Goal: Task Accomplishment & Management: Manage account settings

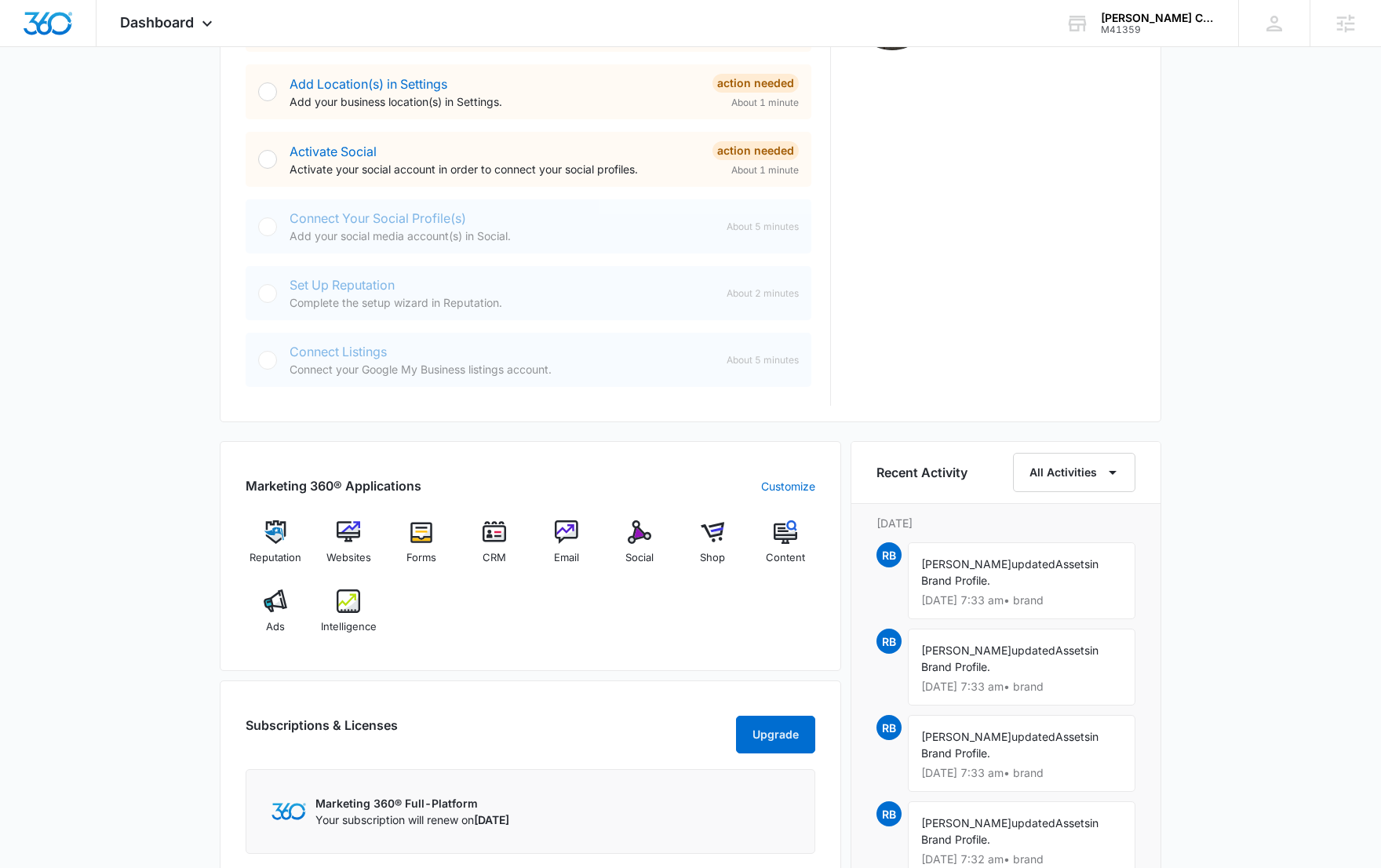
scroll to position [661, 0]
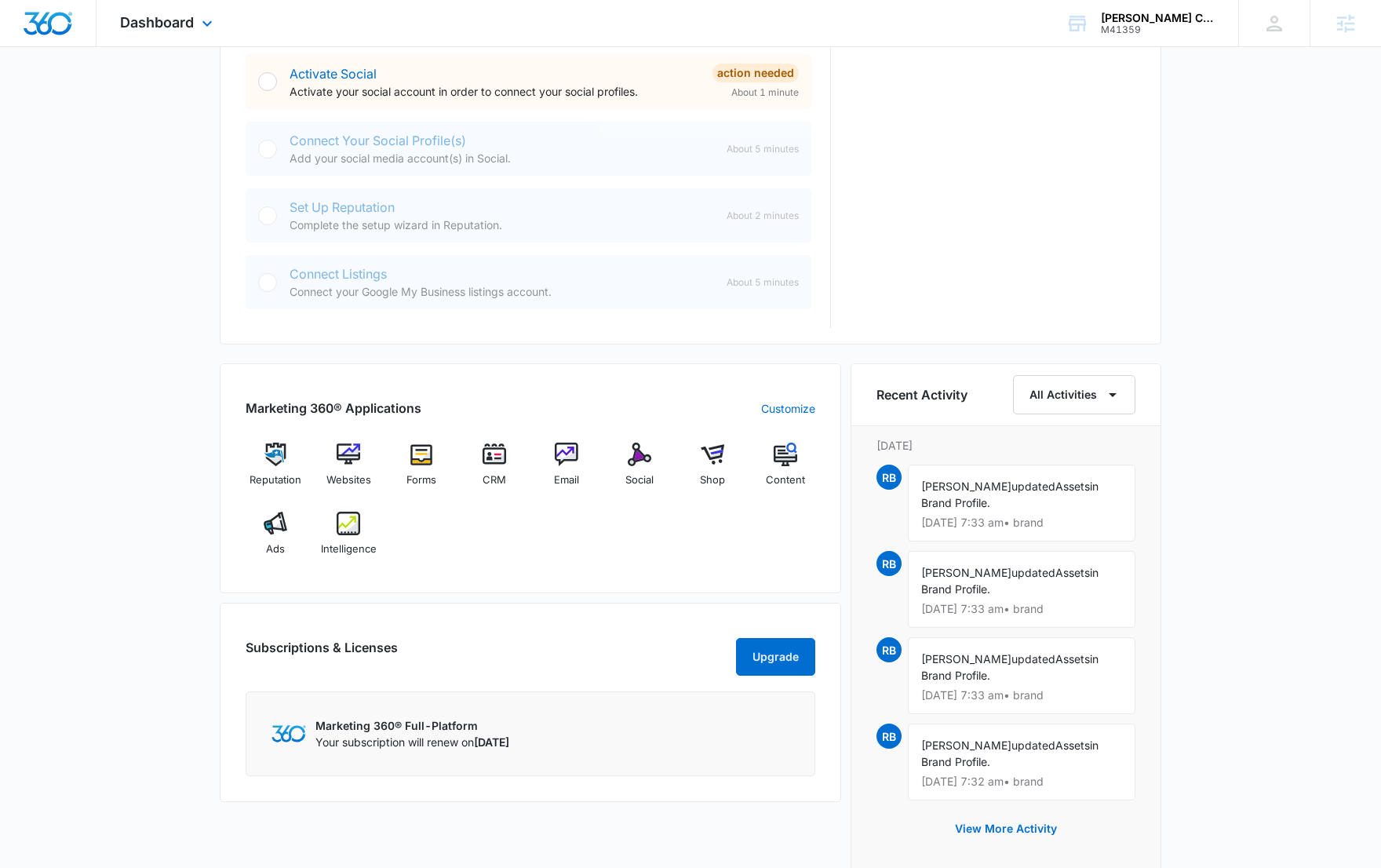
click at [208, 40] on div "Dashboard Apps Reputation Websites Forms CRM Email Social Shop Content Ads Inte…" at bounding box center [168, 23] width 143 height 47
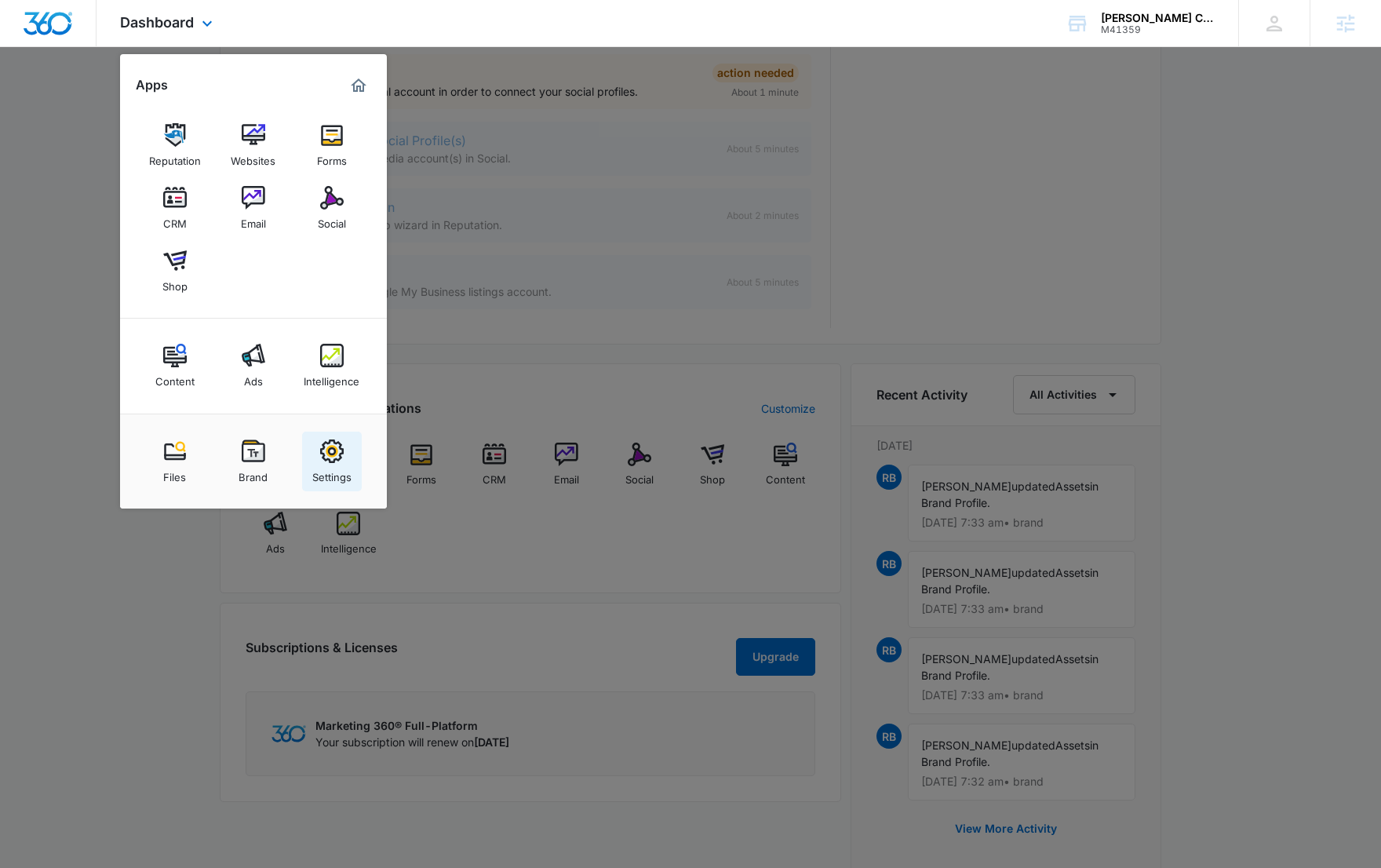
click at [329, 470] on div "Settings" at bounding box center [332, 473] width 39 height 20
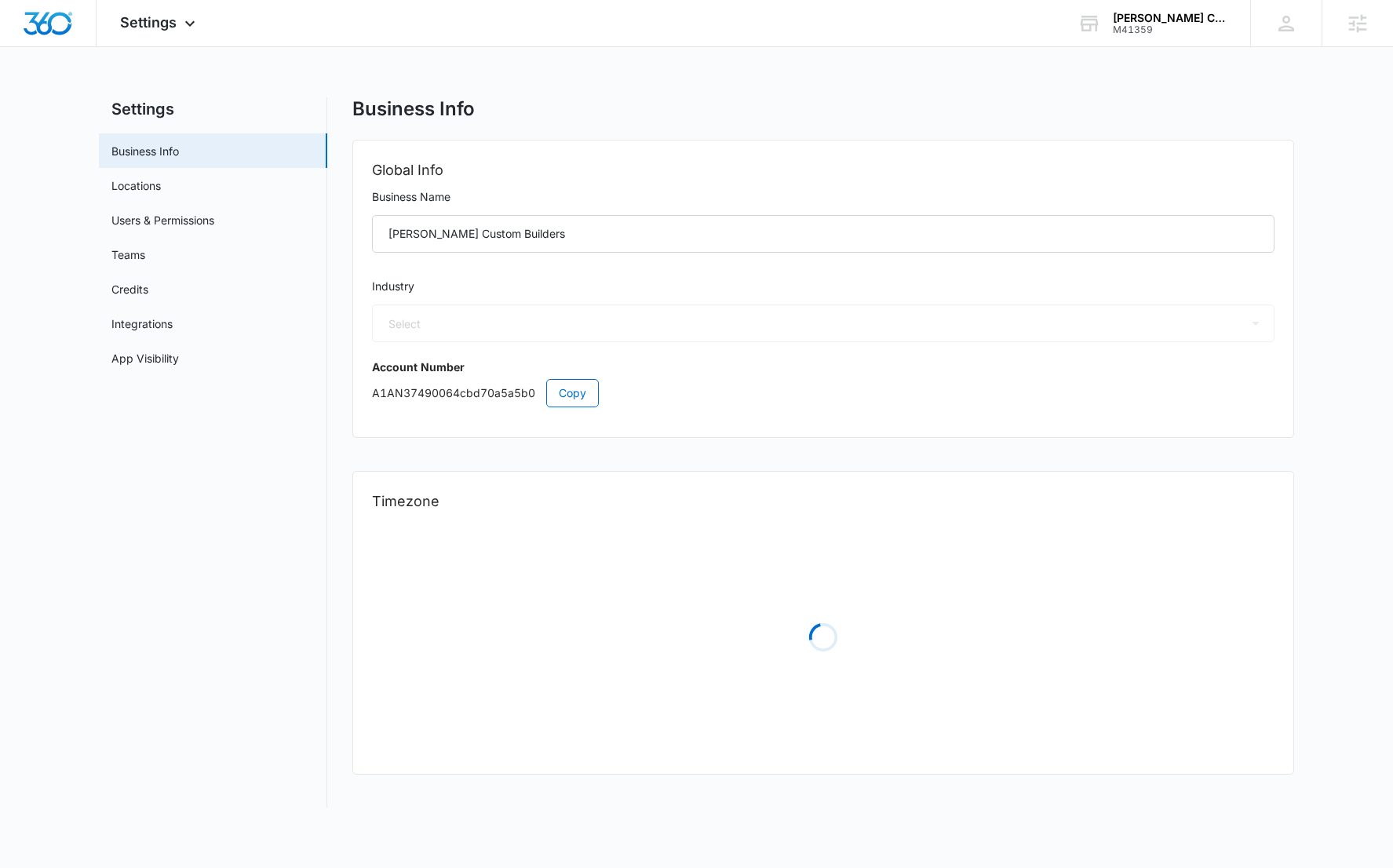
select select "52"
select select "US"
select select "America/[GEOGRAPHIC_DATA]"
click at [179, 367] on link "App Visibility" at bounding box center [145, 358] width 68 height 17
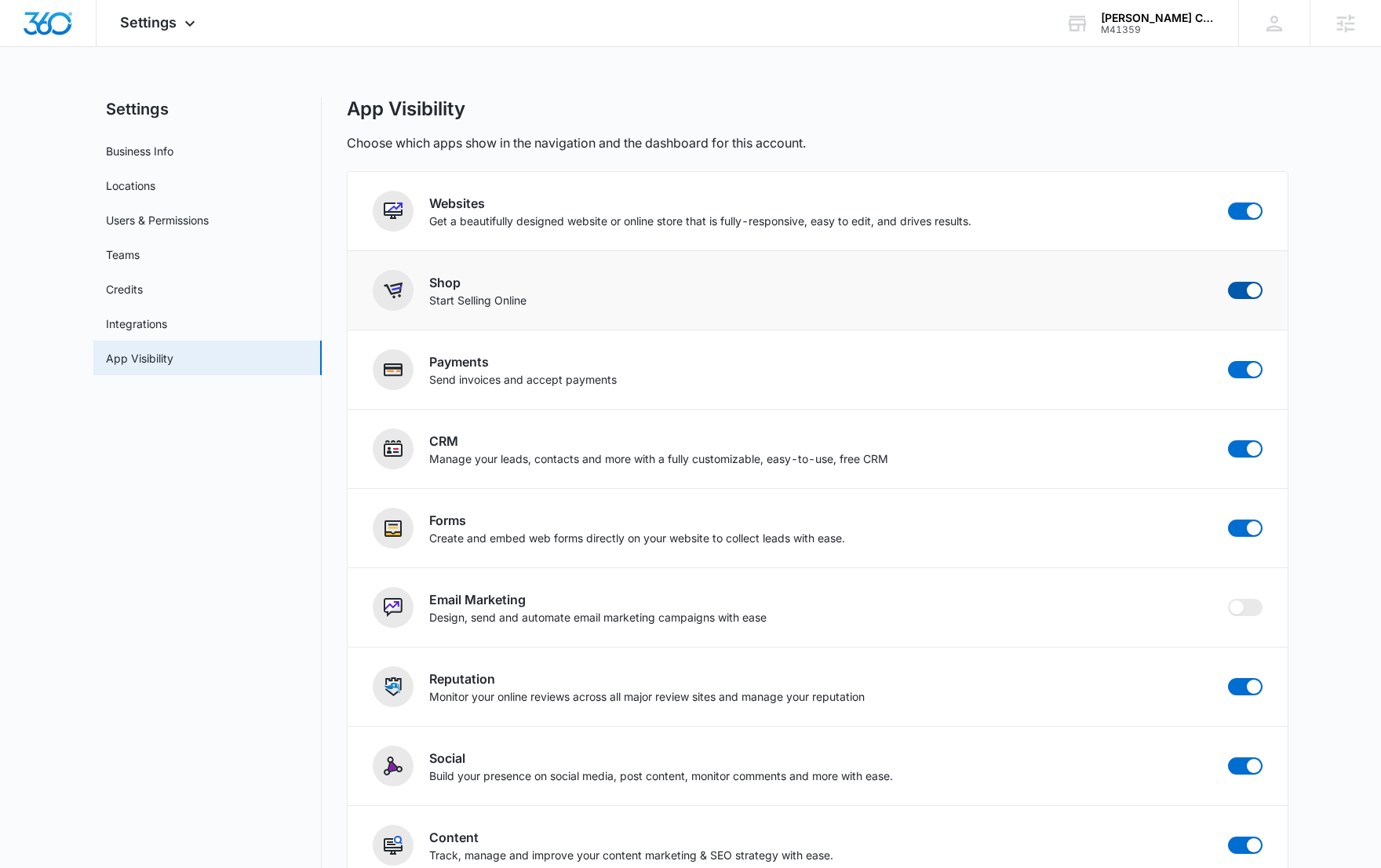
click at [1249, 283] on span at bounding box center [1245, 290] width 34 height 18
click at [1228, 282] on input "checkbox" at bounding box center [1227, 281] width 1 height 1
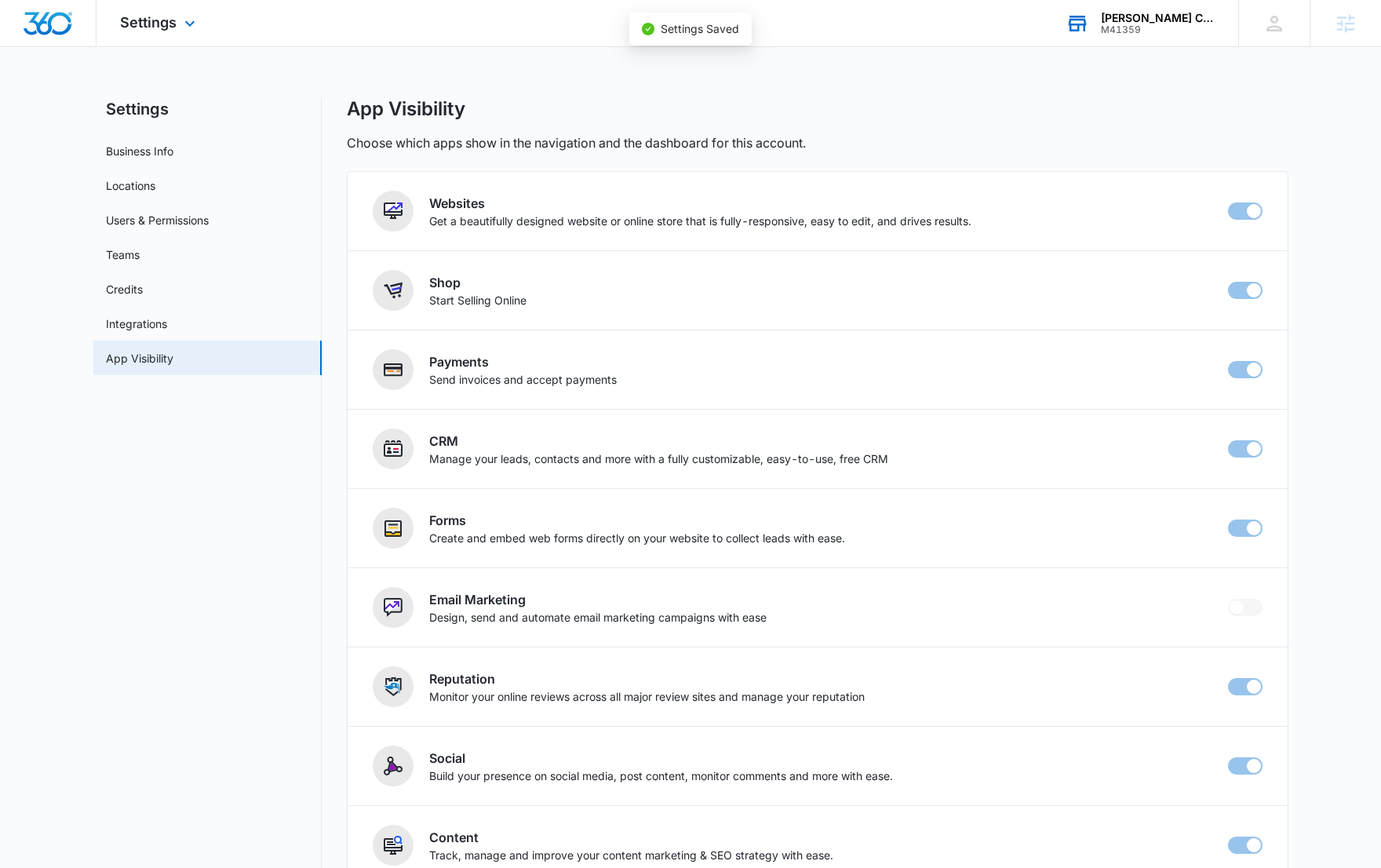
checkbox input "false"
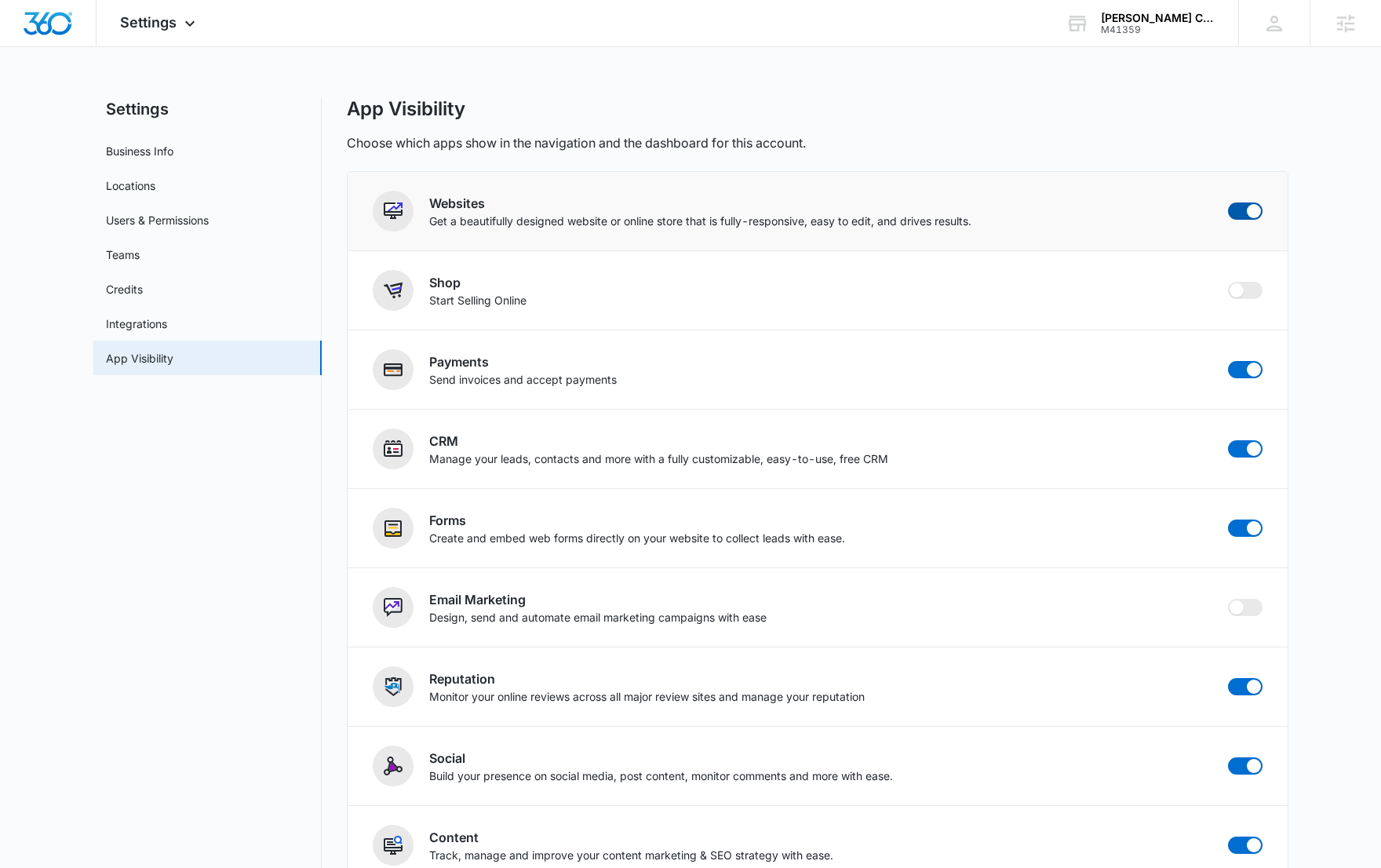
click at [1257, 208] on span at bounding box center [1254, 210] width 14 height 14
click at [1228, 203] on input "checkbox" at bounding box center [1227, 202] width 1 height 1
checkbox input "false"
click at [34, 25] on img "Dashboard" at bounding box center [47, 23] width 50 height 23
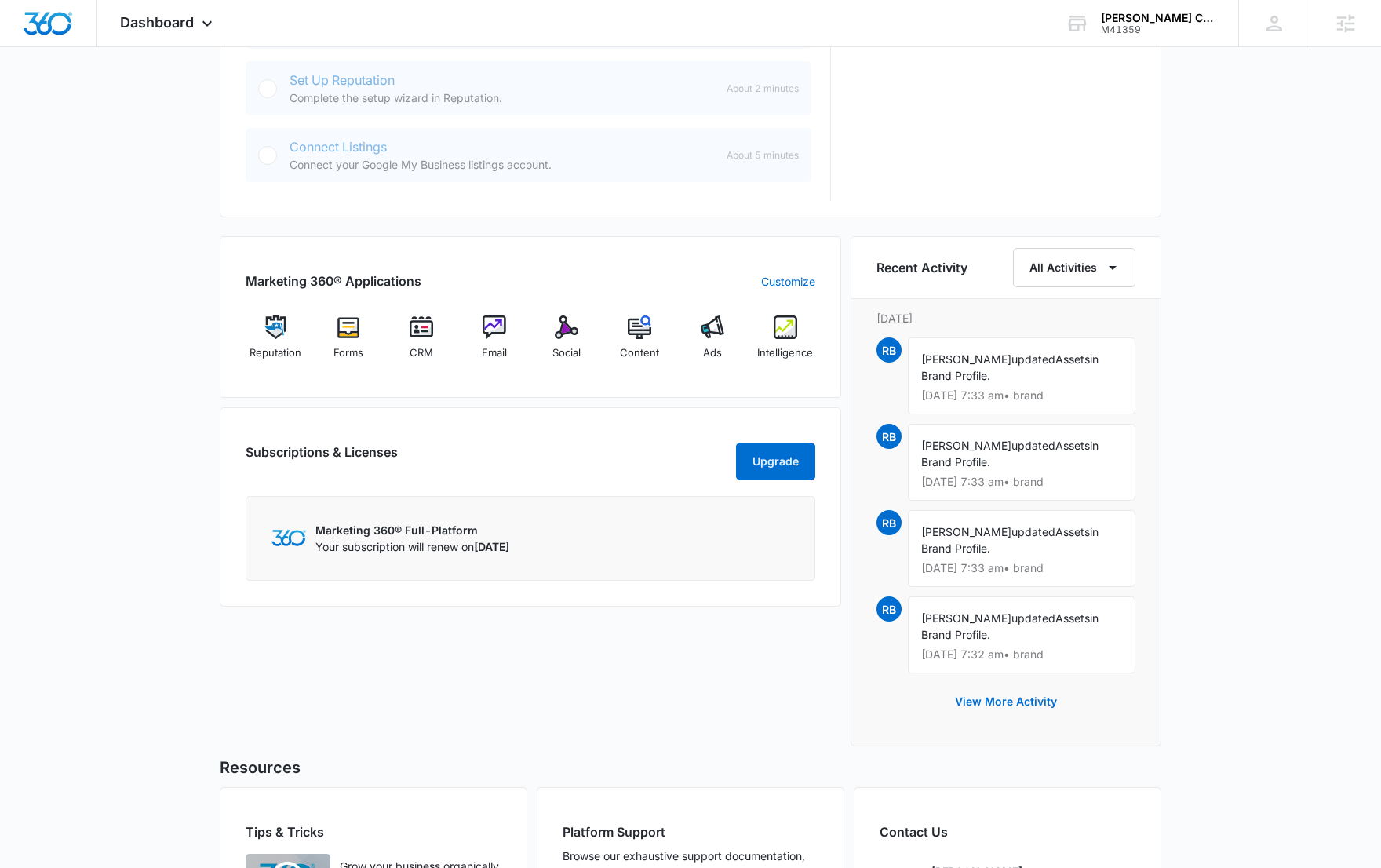
scroll to position [923, 0]
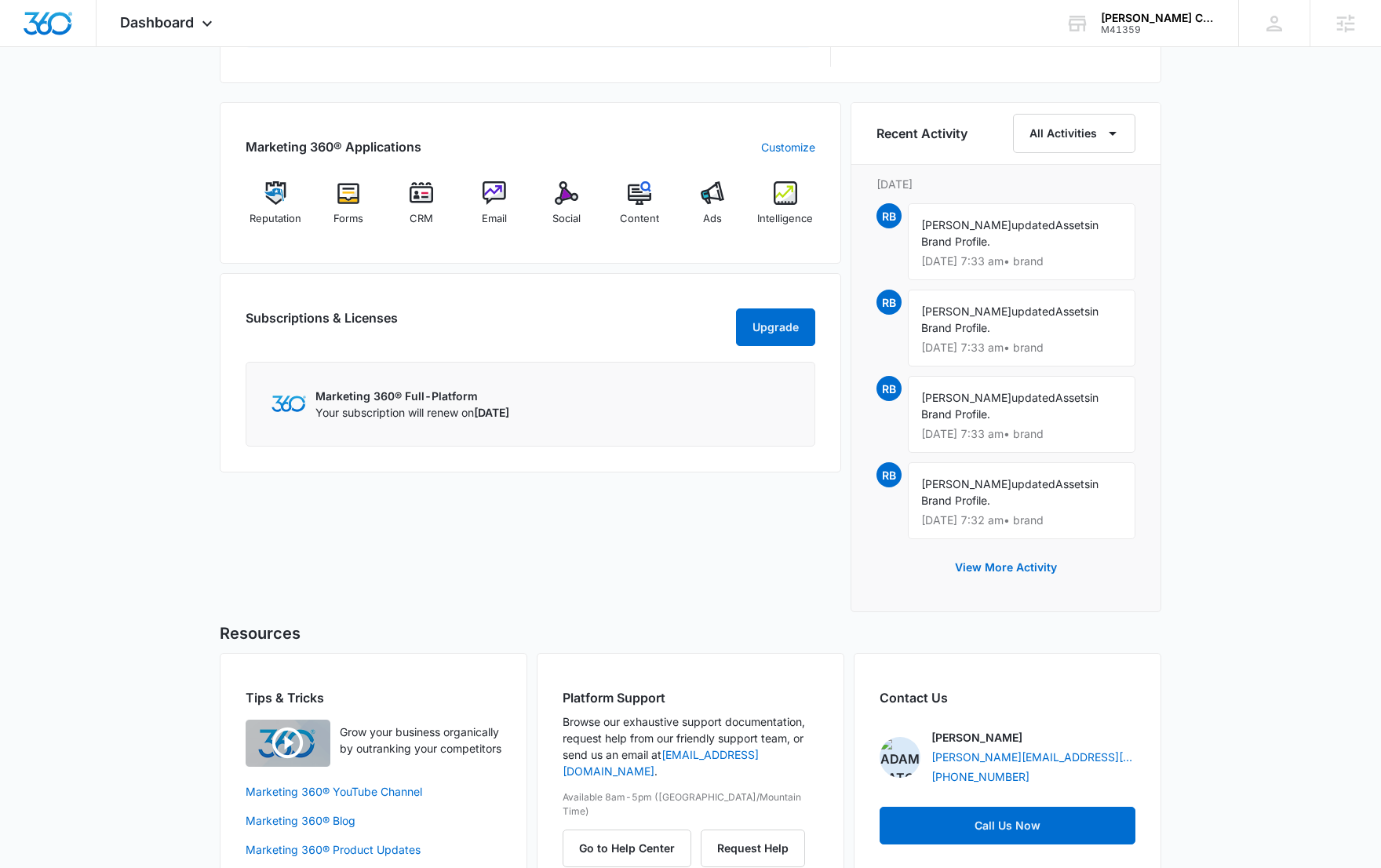
click at [1332, 148] on div "Today is Tuesday, October 14th Good morning, Rachel! Getting Started Outlined b…" at bounding box center [690, 28] width 1381 height 1768
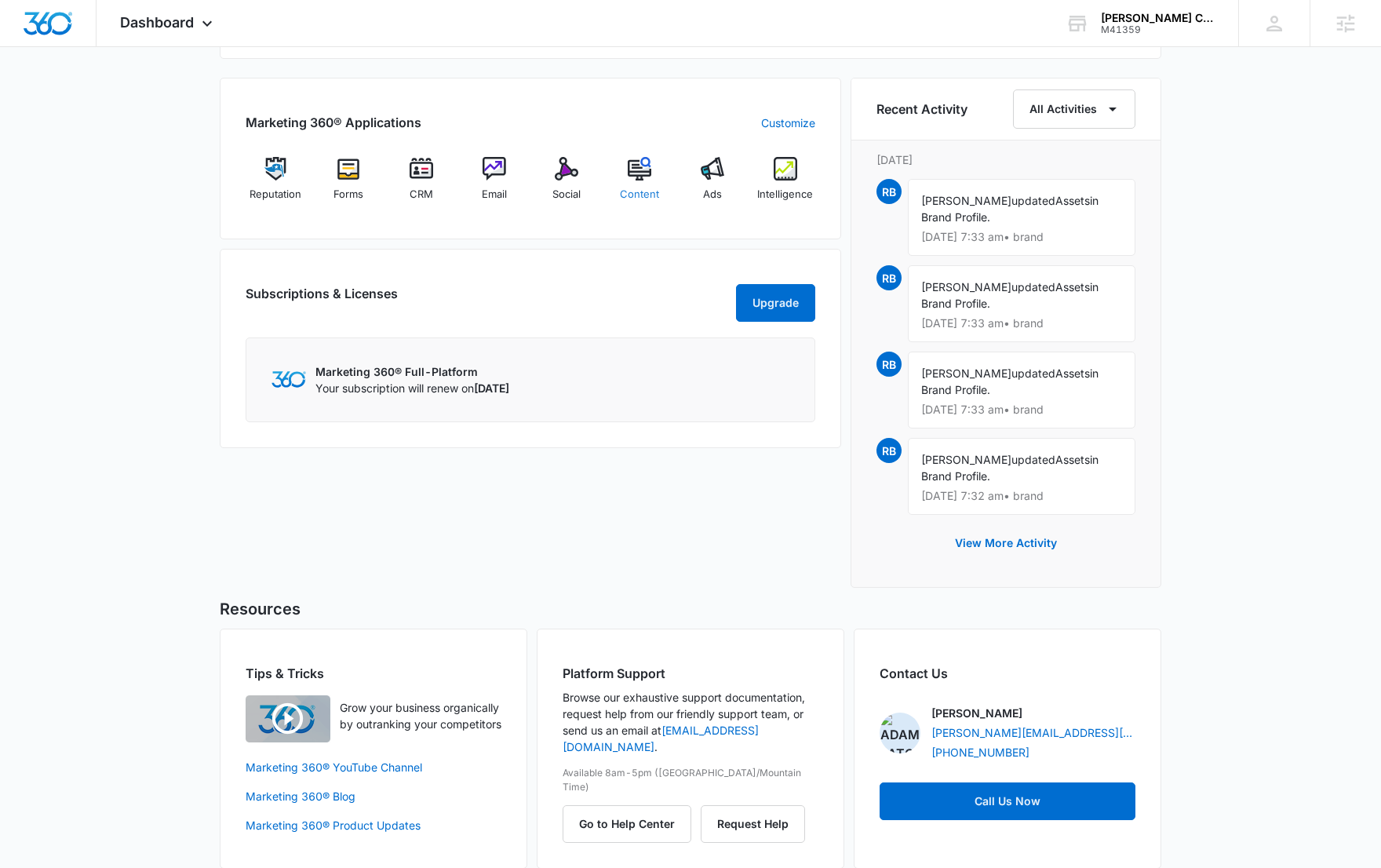
scroll to position [967, 0]
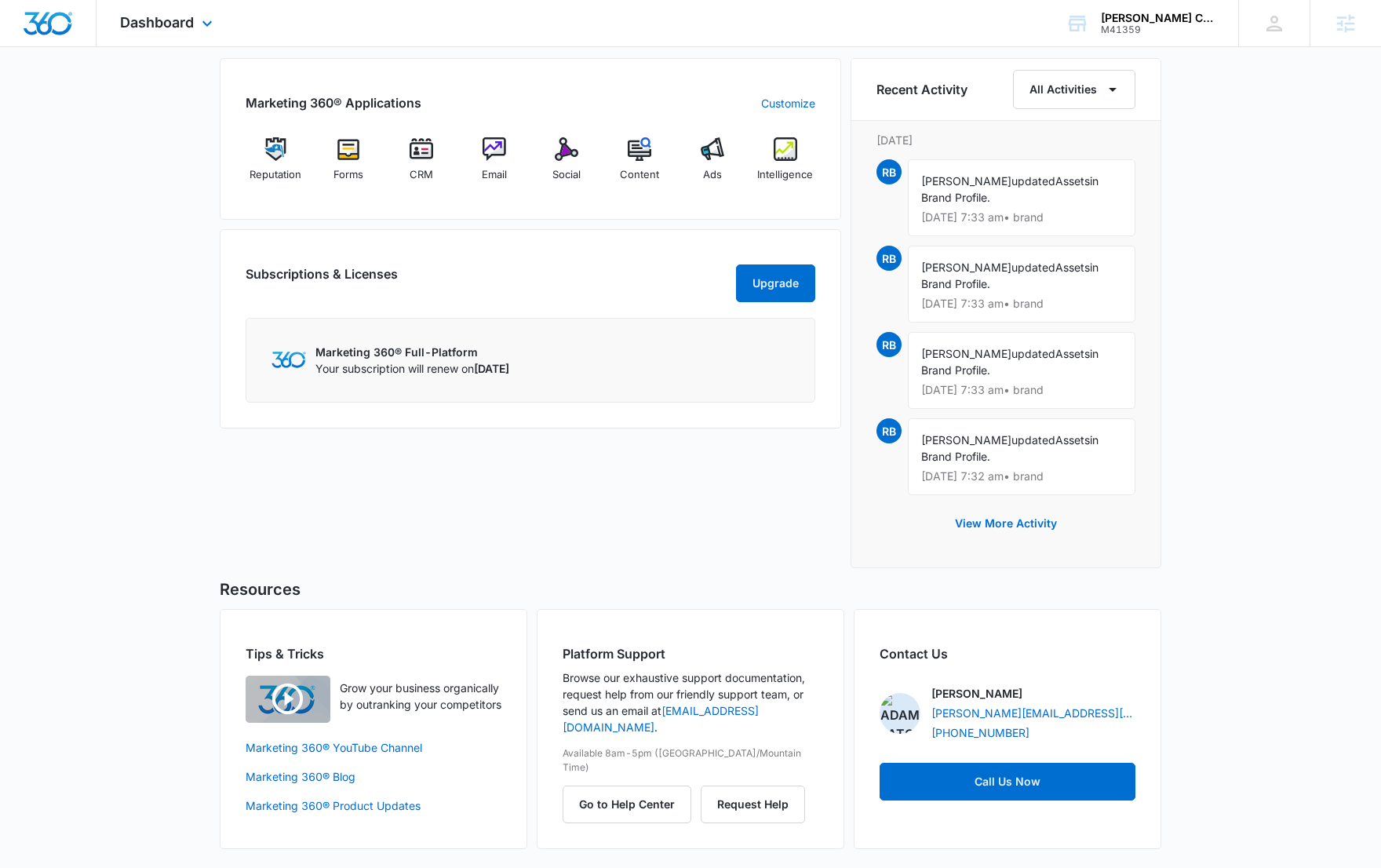
click at [207, 34] on div "Dashboard Apps Reputation Forms CRM Email Social Content Ads Intelligence Files…" at bounding box center [168, 23] width 143 height 47
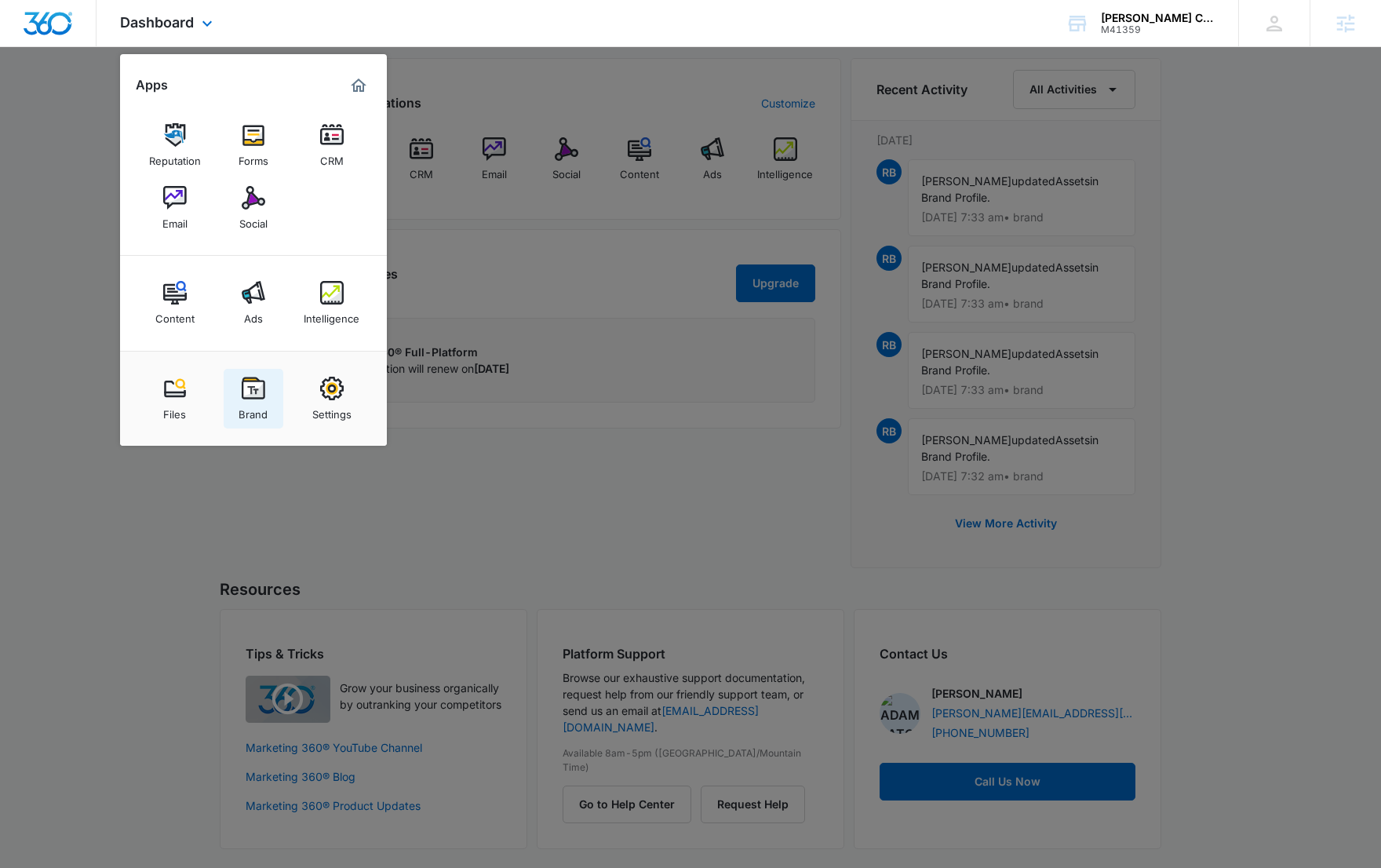
click at [250, 404] on div "Brand" at bounding box center [252, 410] width 29 height 20
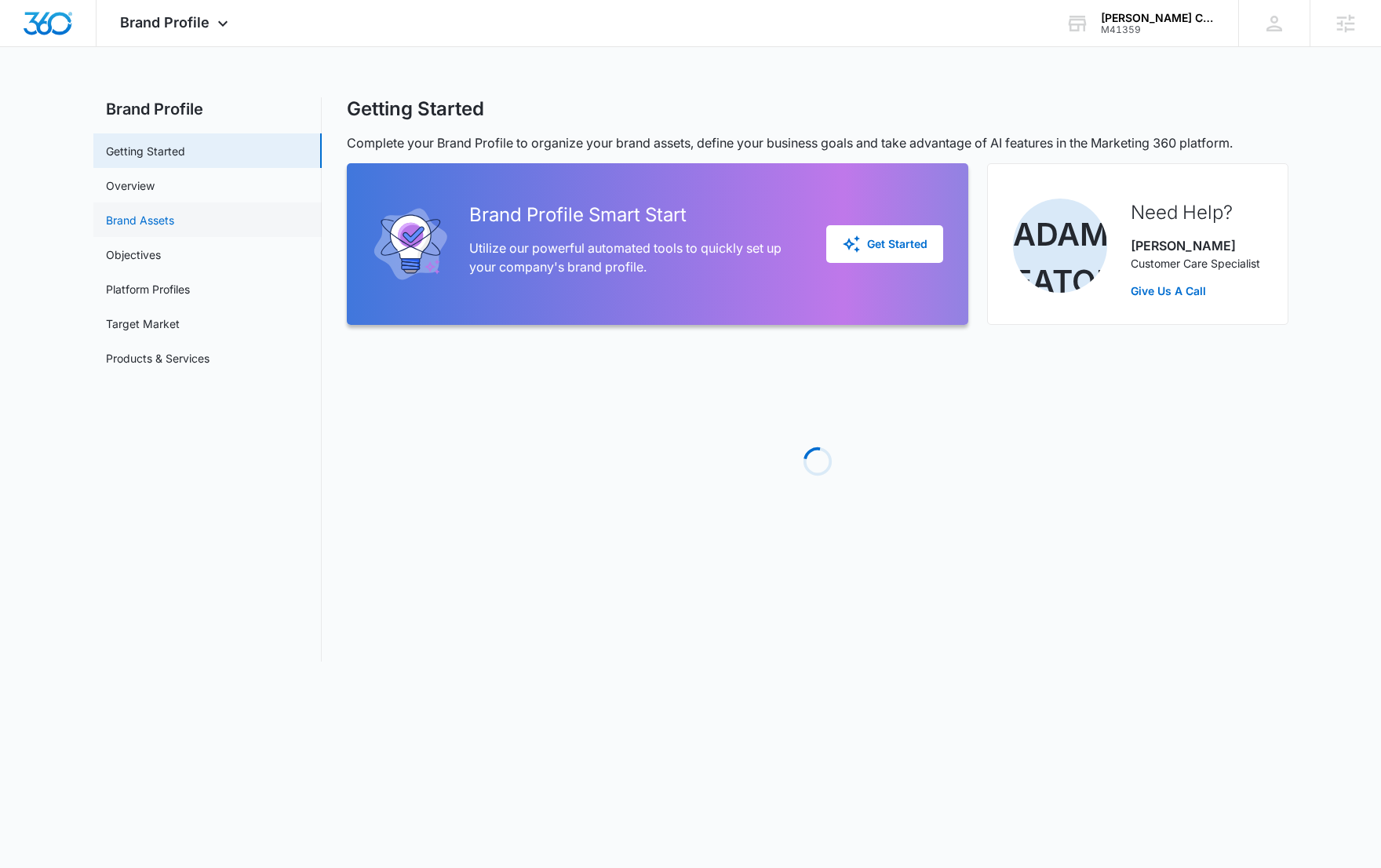
click at [144, 225] on link "Brand Assets" at bounding box center [140, 220] width 68 height 17
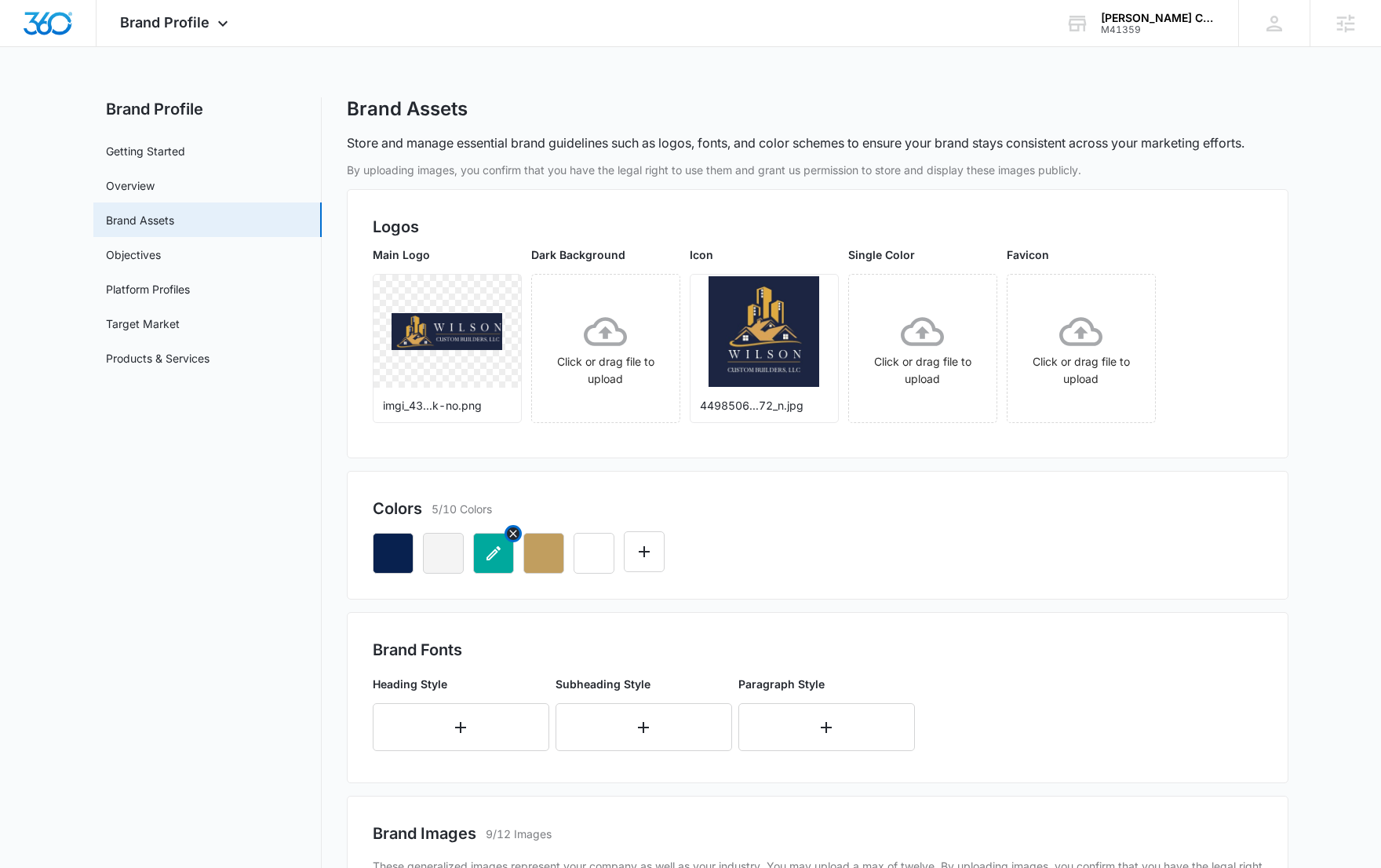
click at [512, 534] on icon "Remove" at bounding box center [513, 533] width 7 height 7
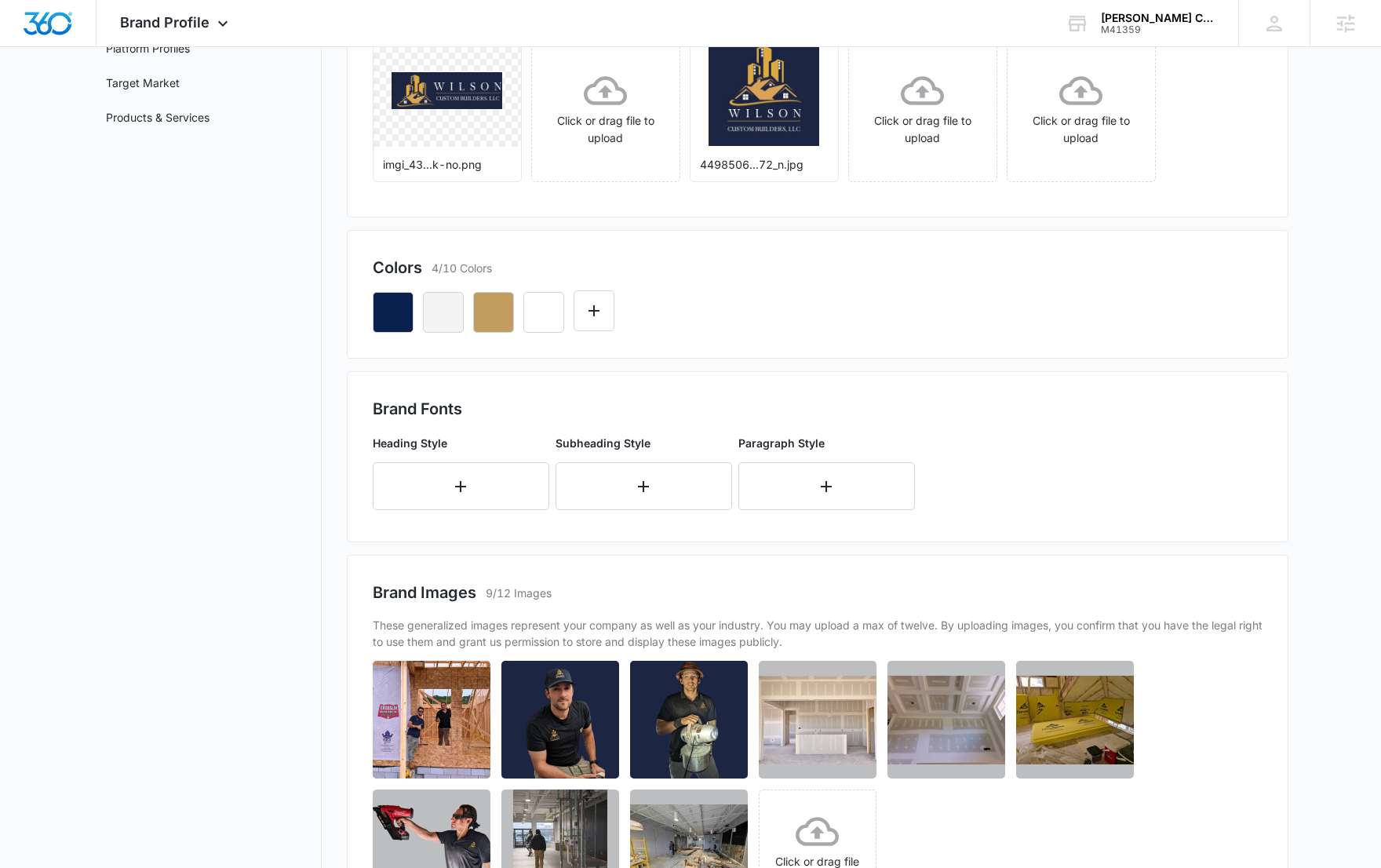
scroll to position [283, 0]
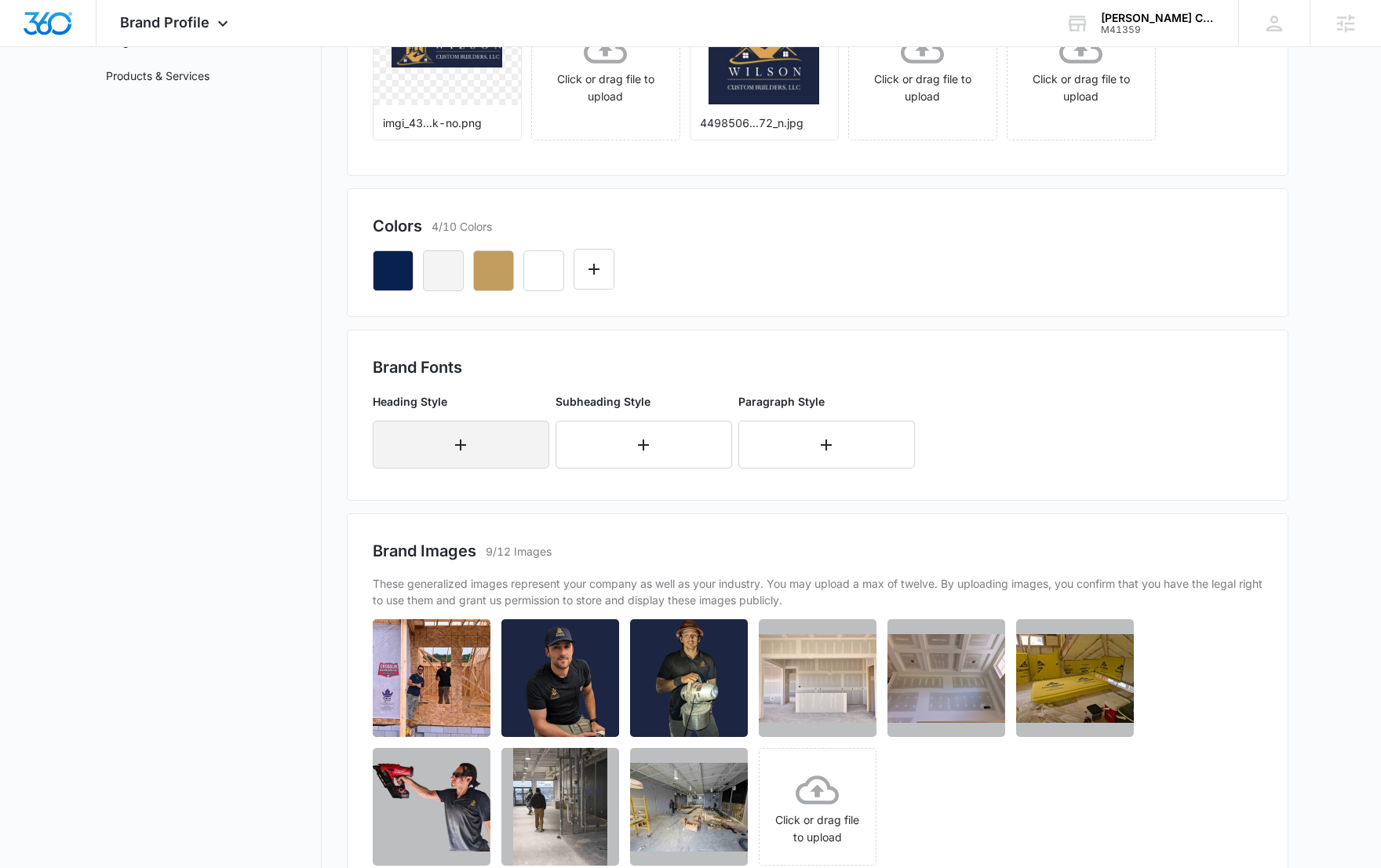
click at [489, 462] on button "button" at bounding box center [462, 444] width 177 height 47
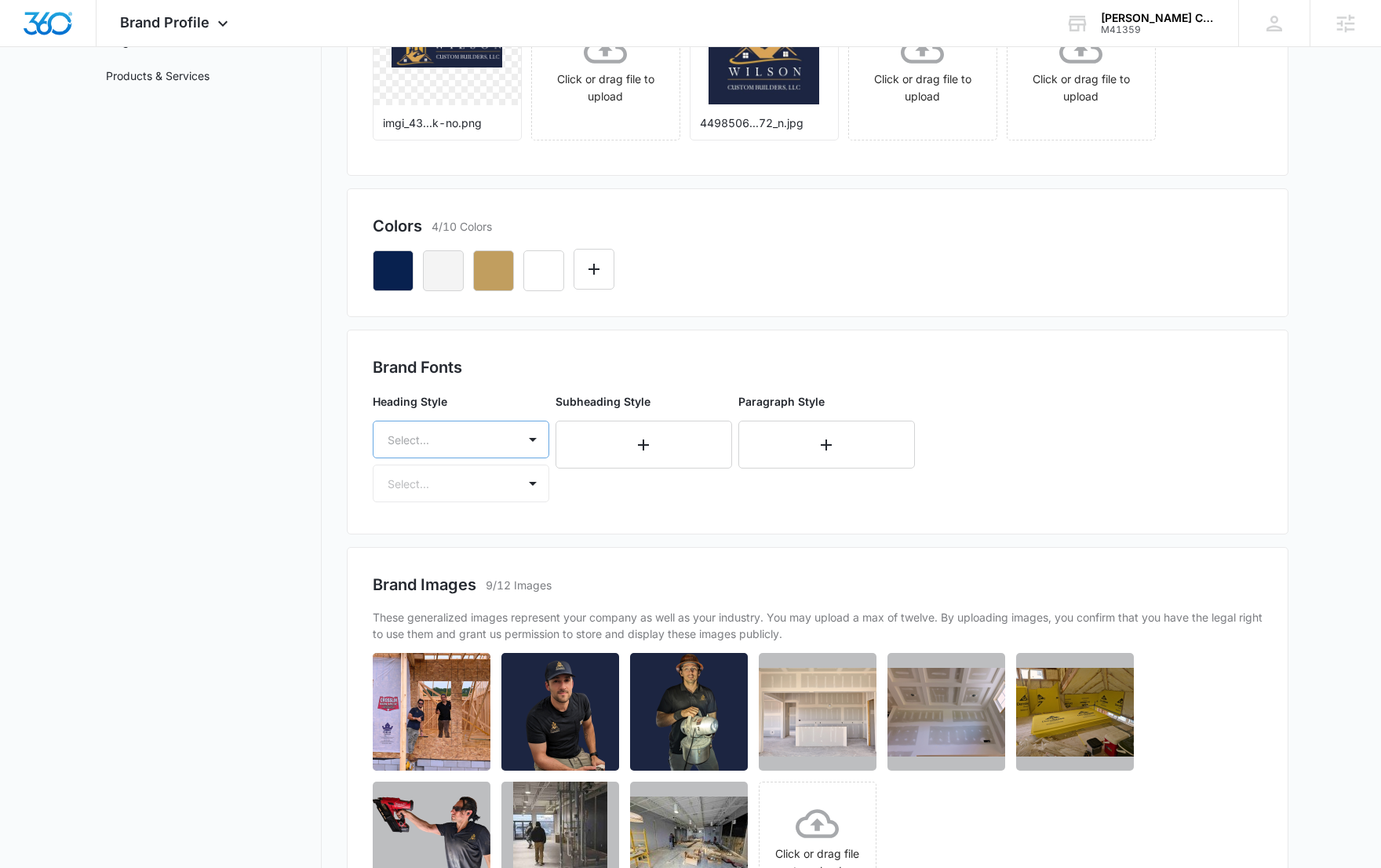
click at [488, 438] on div at bounding box center [442, 439] width 109 height 20
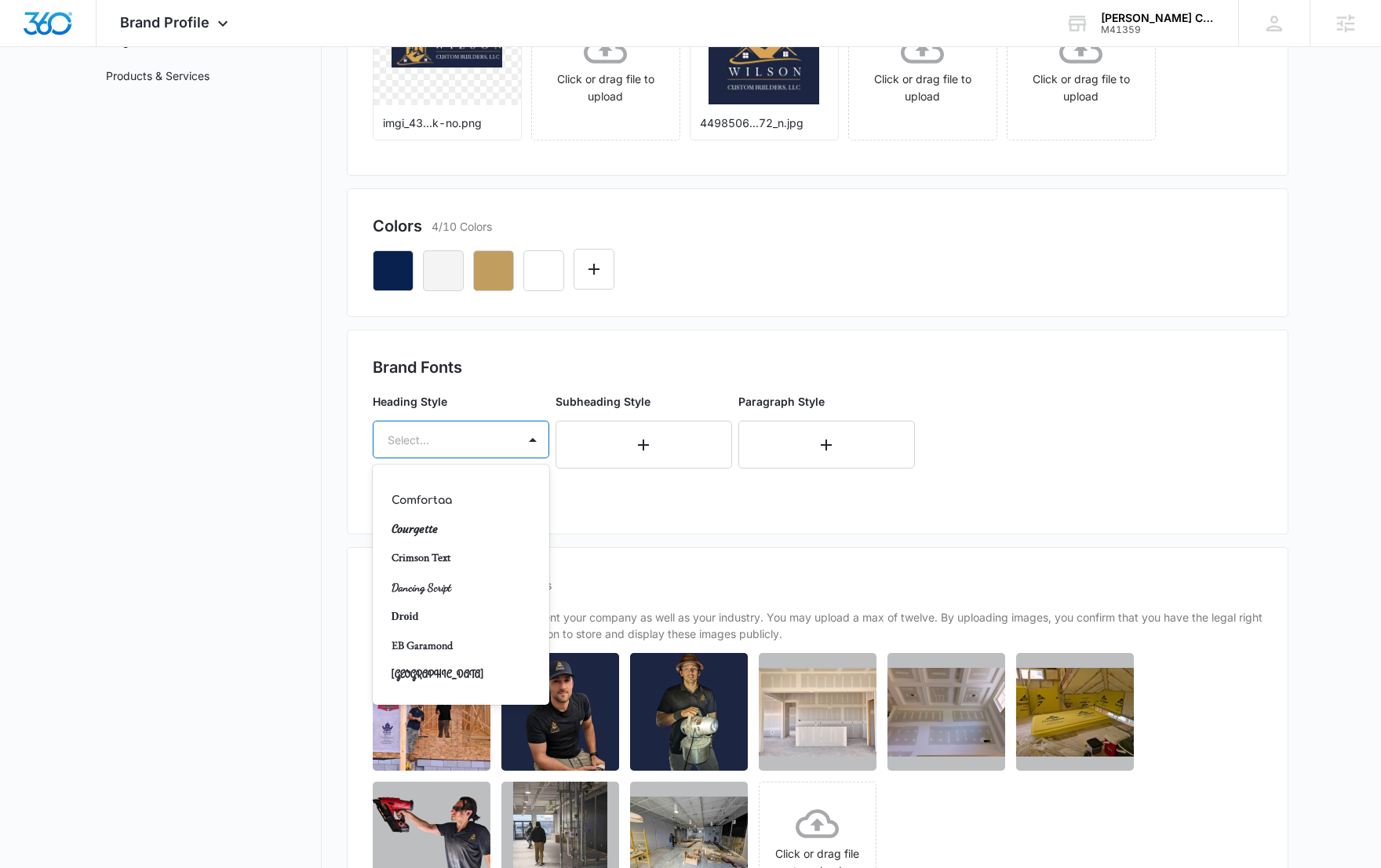
scroll to position [258, 0]
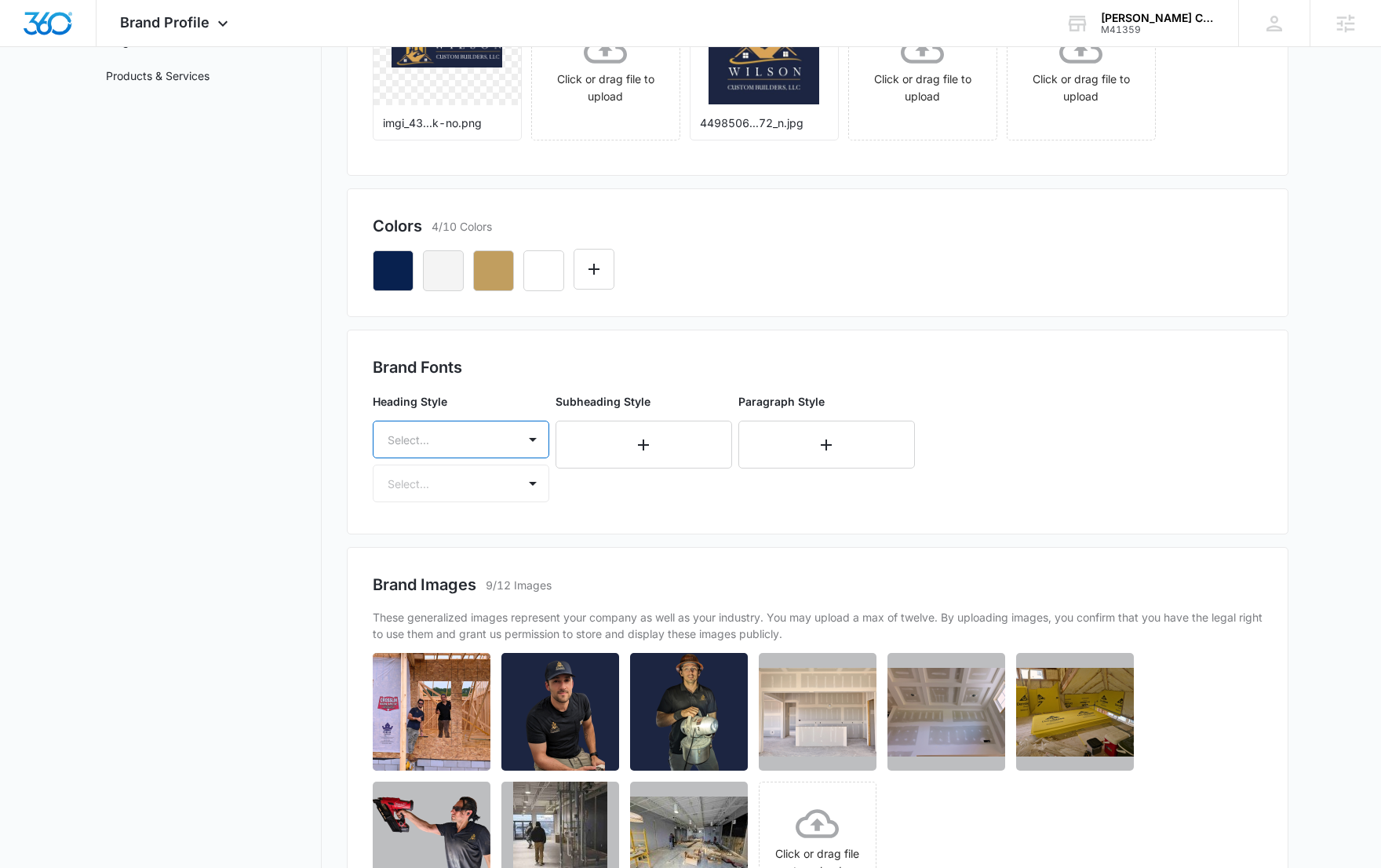
click at [492, 447] on div at bounding box center [442, 439] width 109 height 20
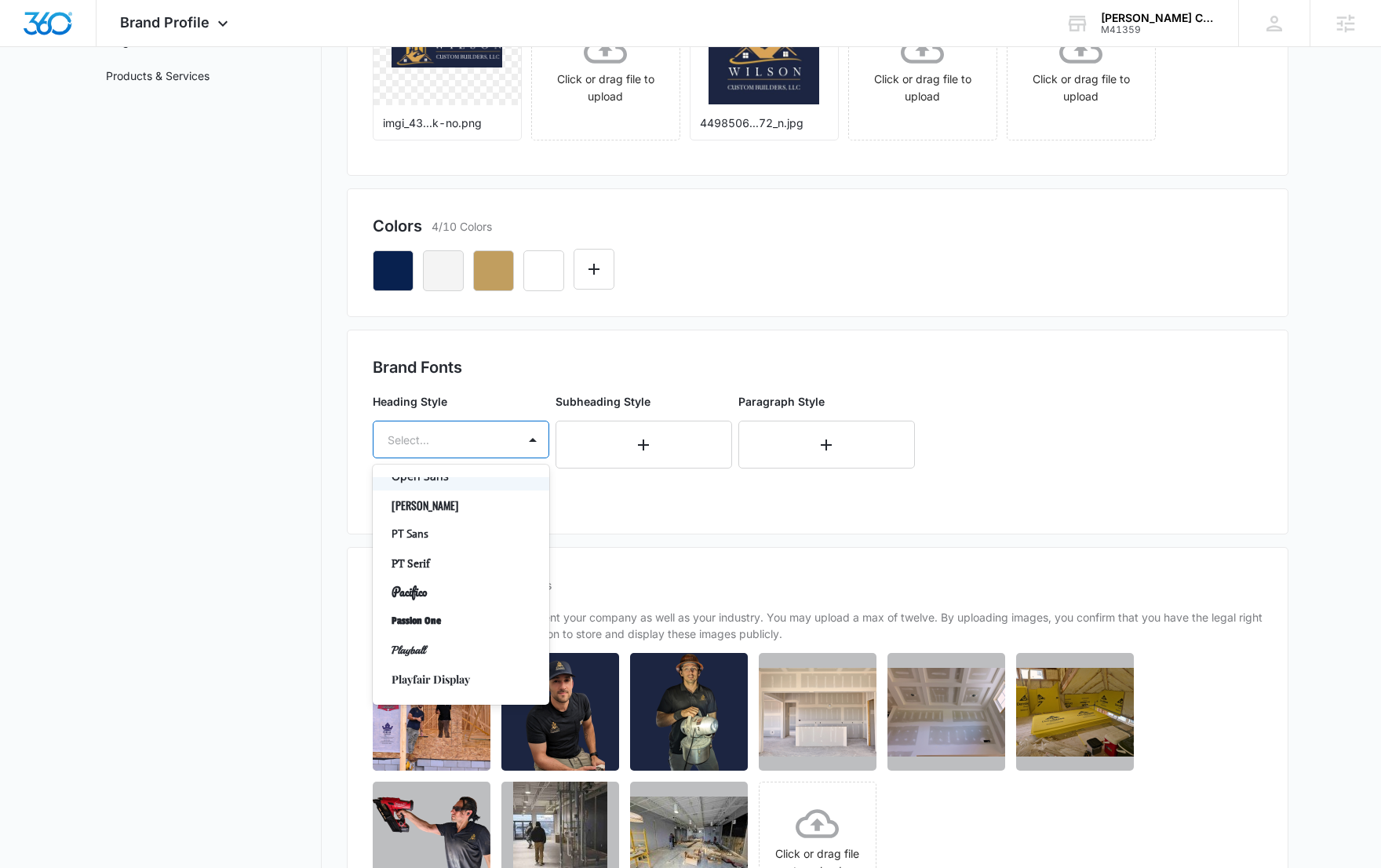
scroll to position [841, 0]
click at [463, 555] on p "PT Serif" at bounding box center [460, 554] width 136 height 17
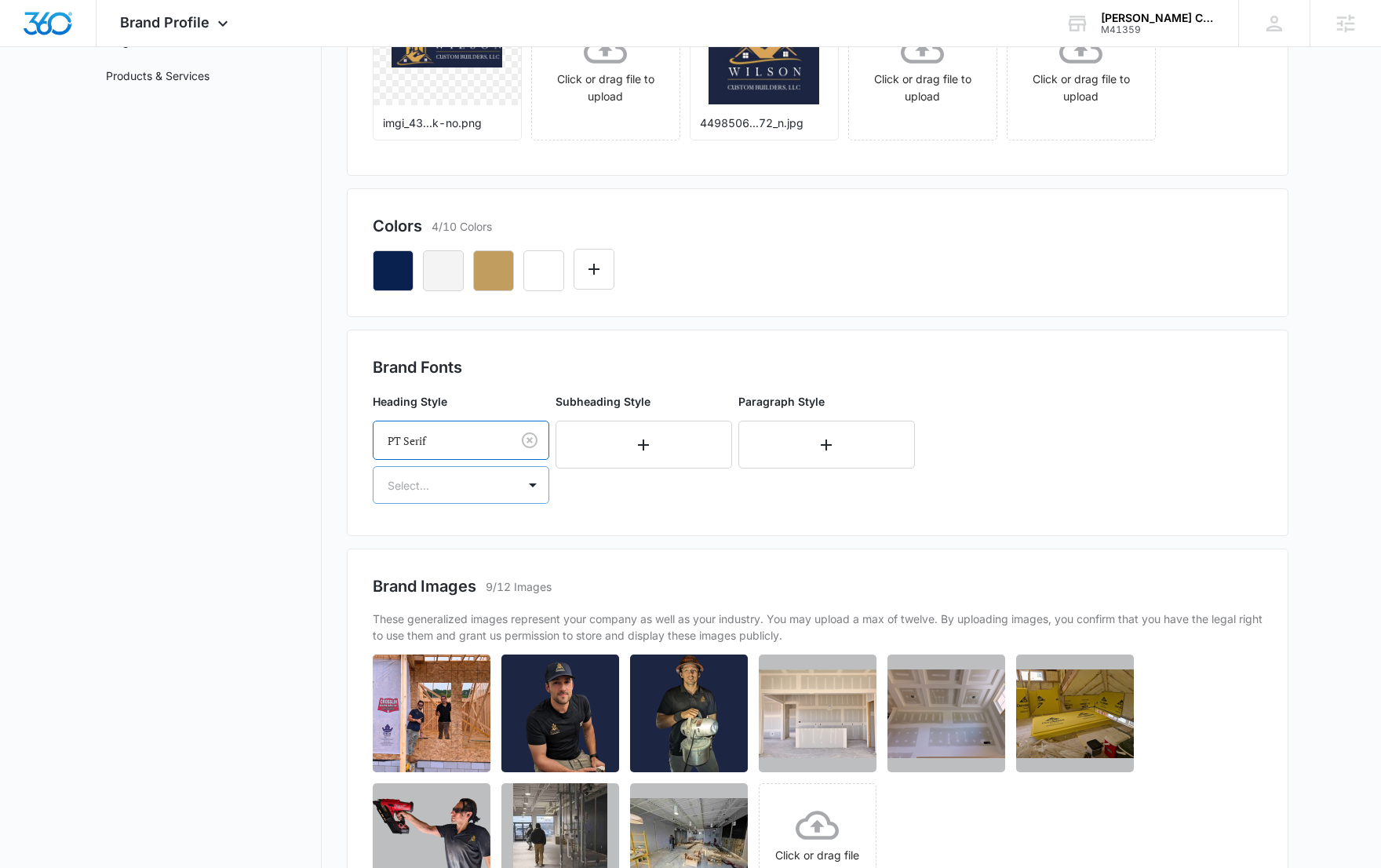
click at [442, 487] on div at bounding box center [442, 485] width 109 height 20
click at [462, 568] on p "Bold" at bounding box center [460, 569] width 136 height 17
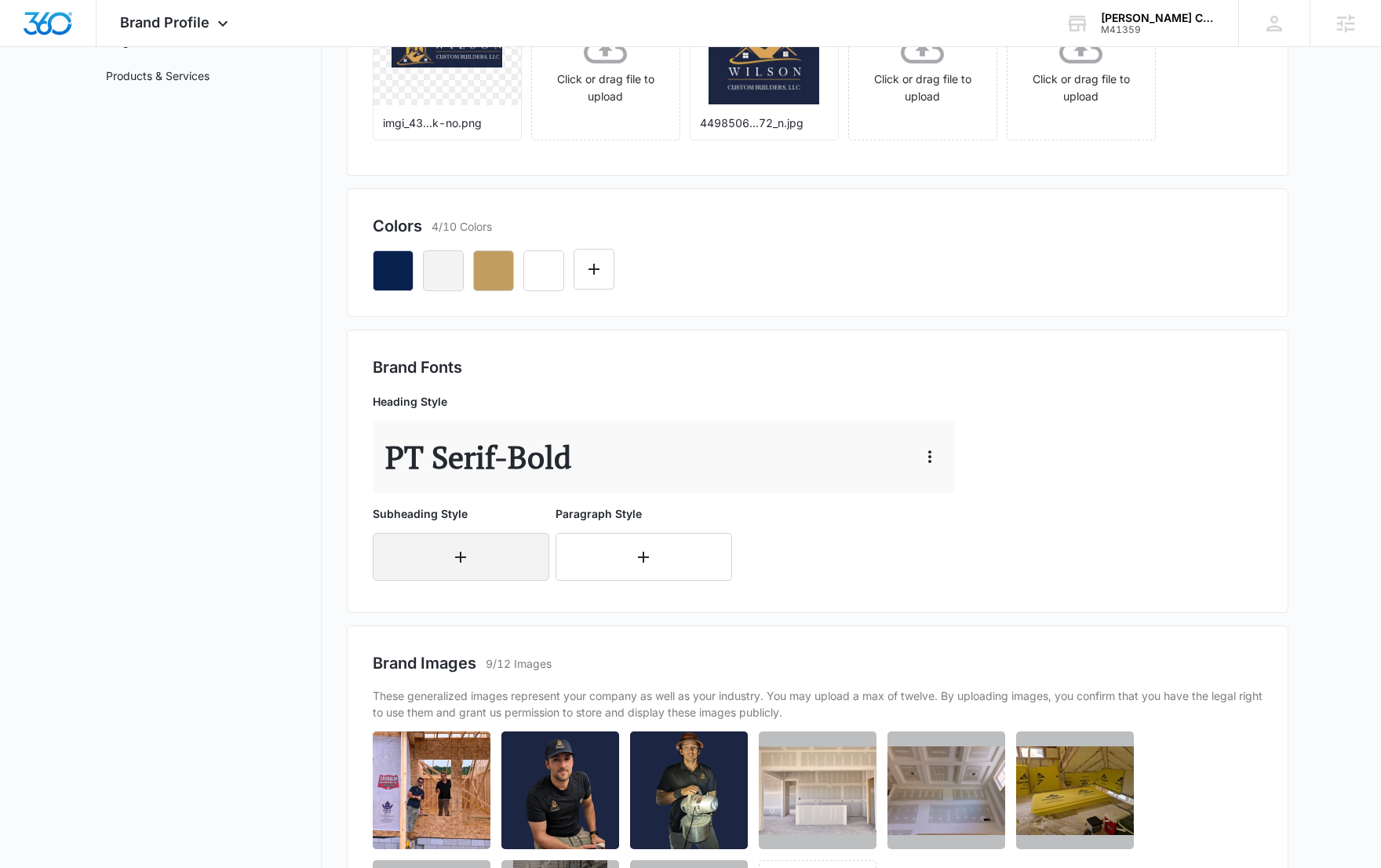
click at [474, 553] on button "button" at bounding box center [462, 556] width 177 height 47
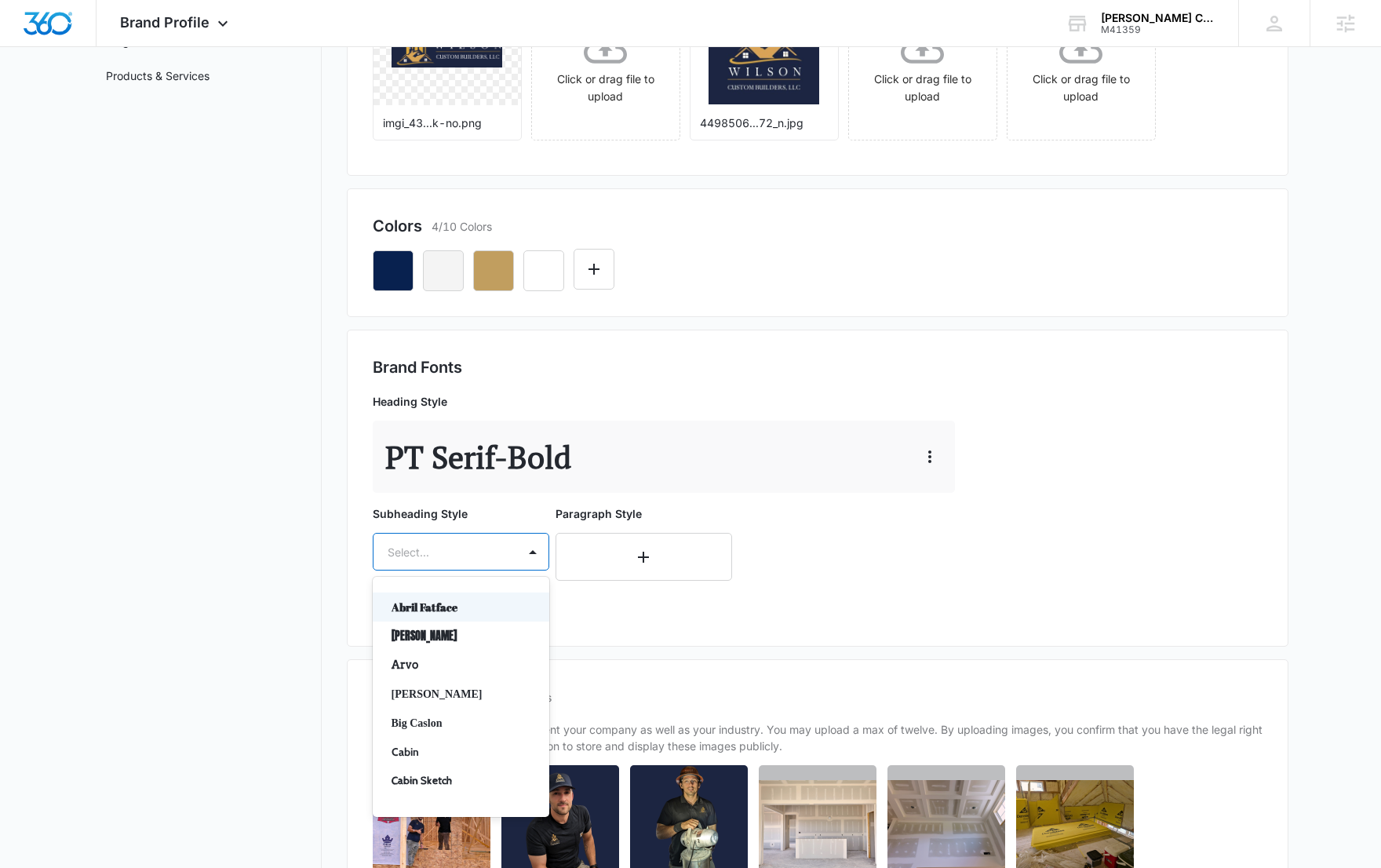
click at [500, 560] on div "Select..." at bounding box center [445, 552] width 143 height 35
type input "pt"
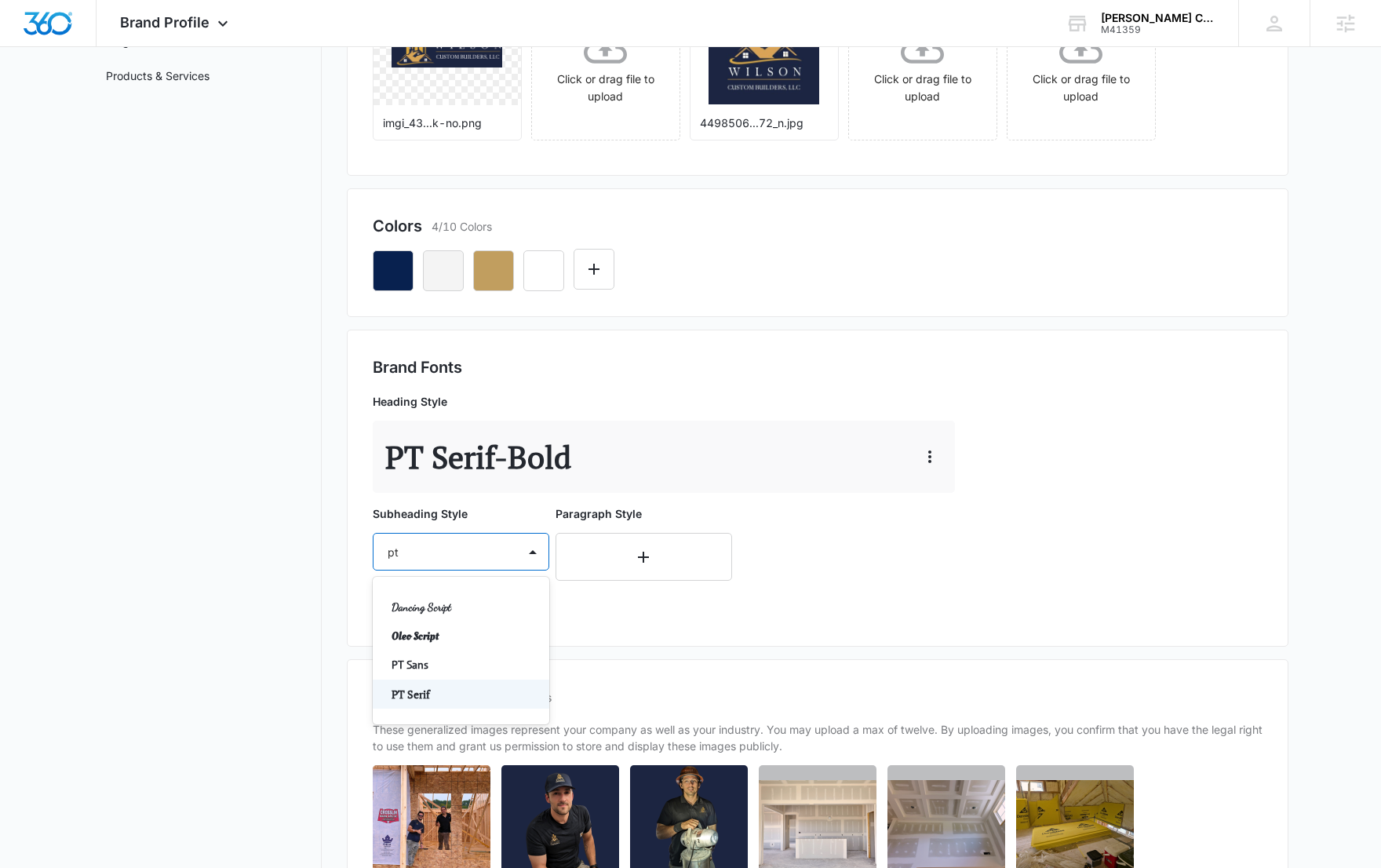
click at [481, 698] on p "PT Serif" at bounding box center [460, 694] width 136 height 17
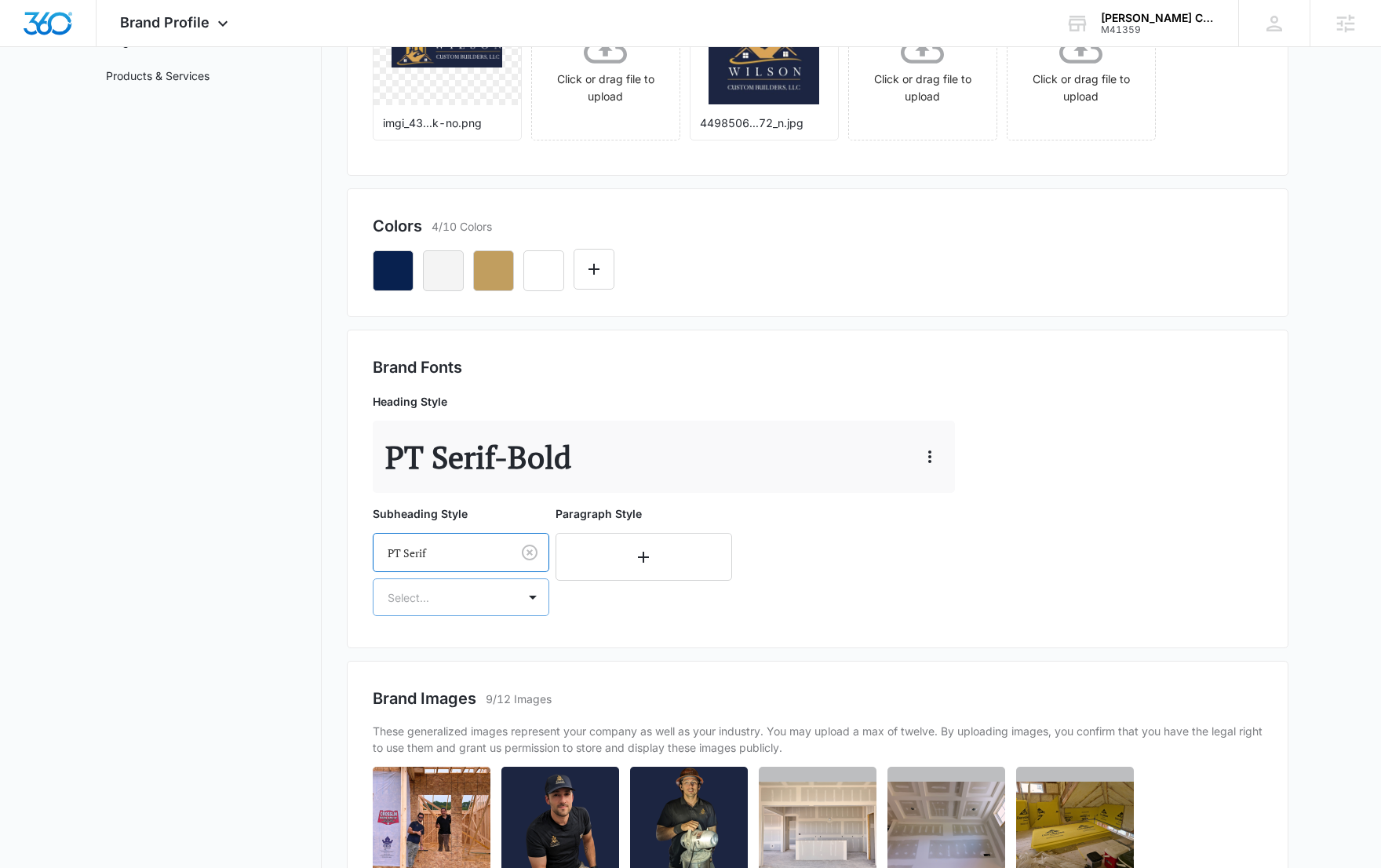
click at [476, 605] on div at bounding box center [442, 597] width 109 height 20
click at [465, 658] on p "Regular" at bounding box center [460, 652] width 136 height 17
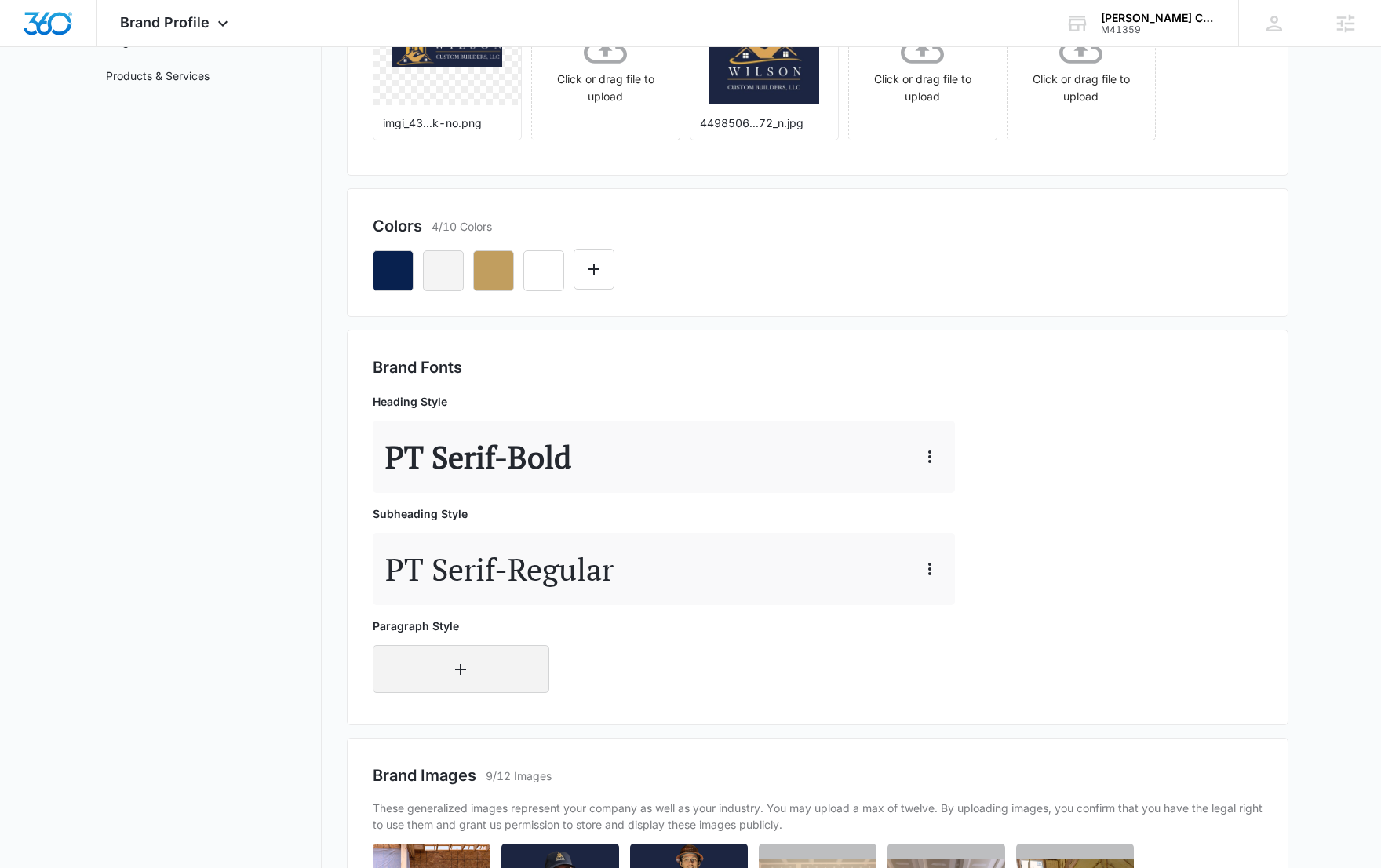
click at [477, 670] on button "button" at bounding box center [462, 668] width 177 height 47
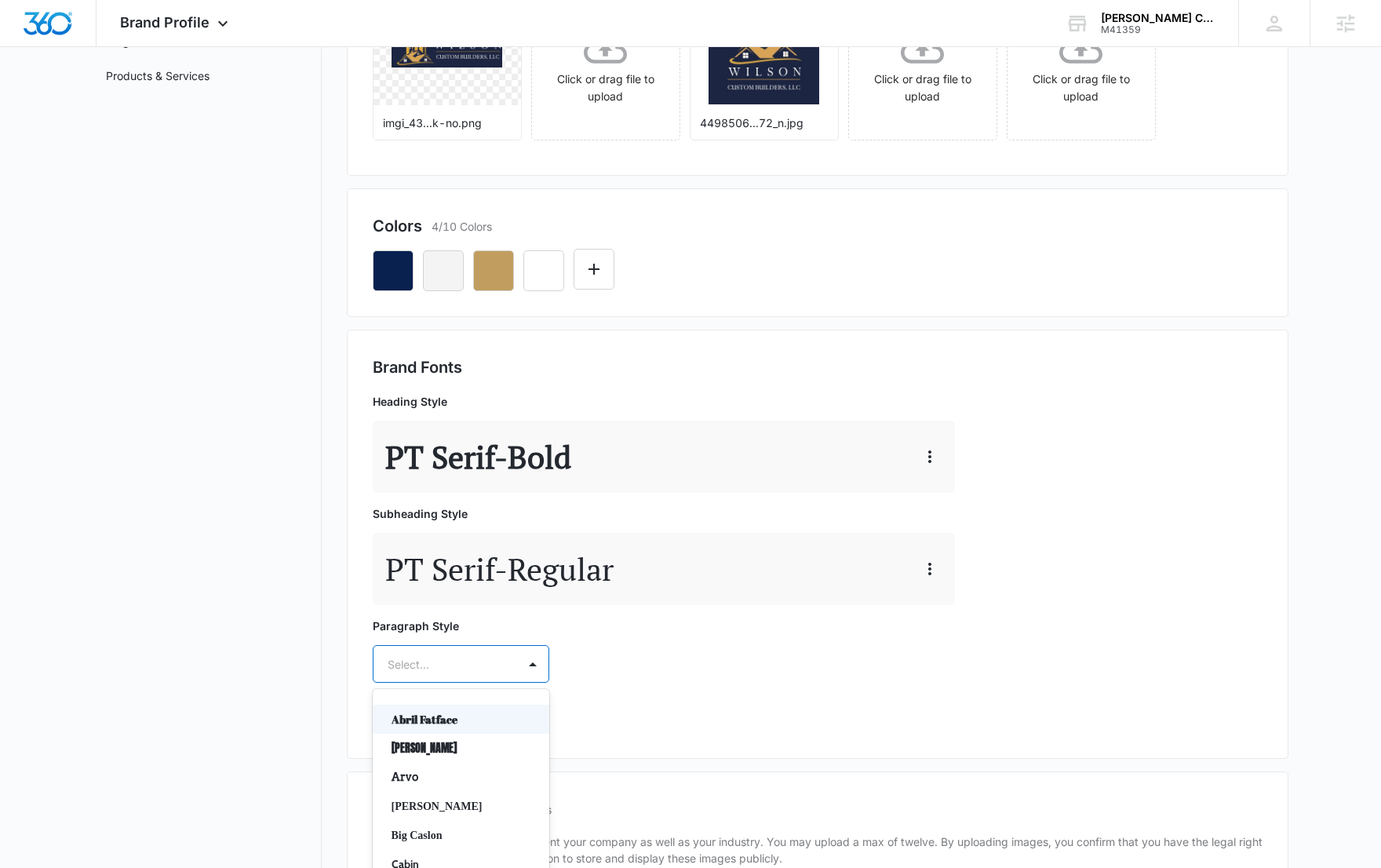
scroll to position [350, 0]
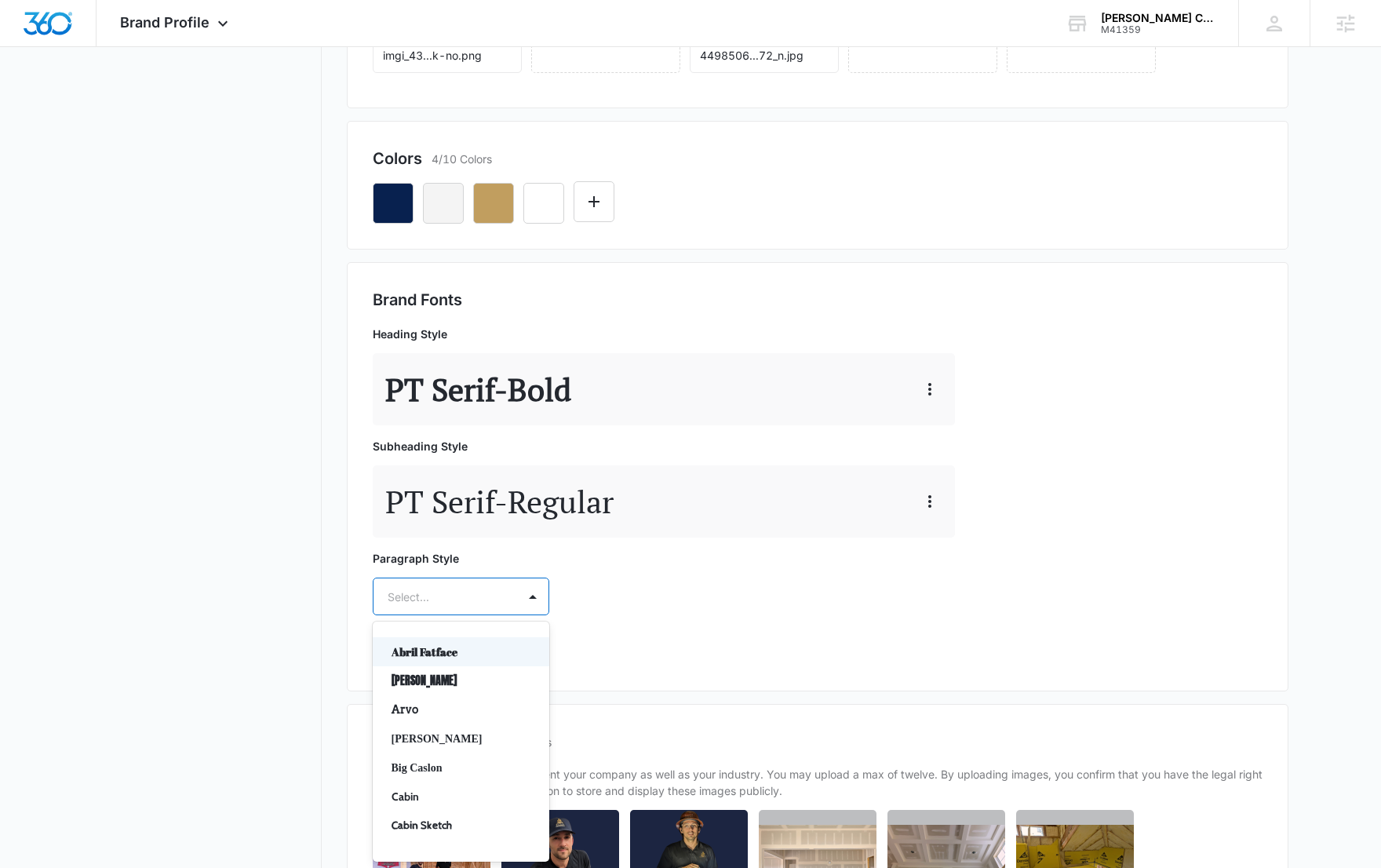
click at [463, 615] on div "Abril Fatface, 1 of 50. 50 results available. Use Up and Down to choose options…" at bounding box center [462, 596] width 177 height 37
type input "pt"
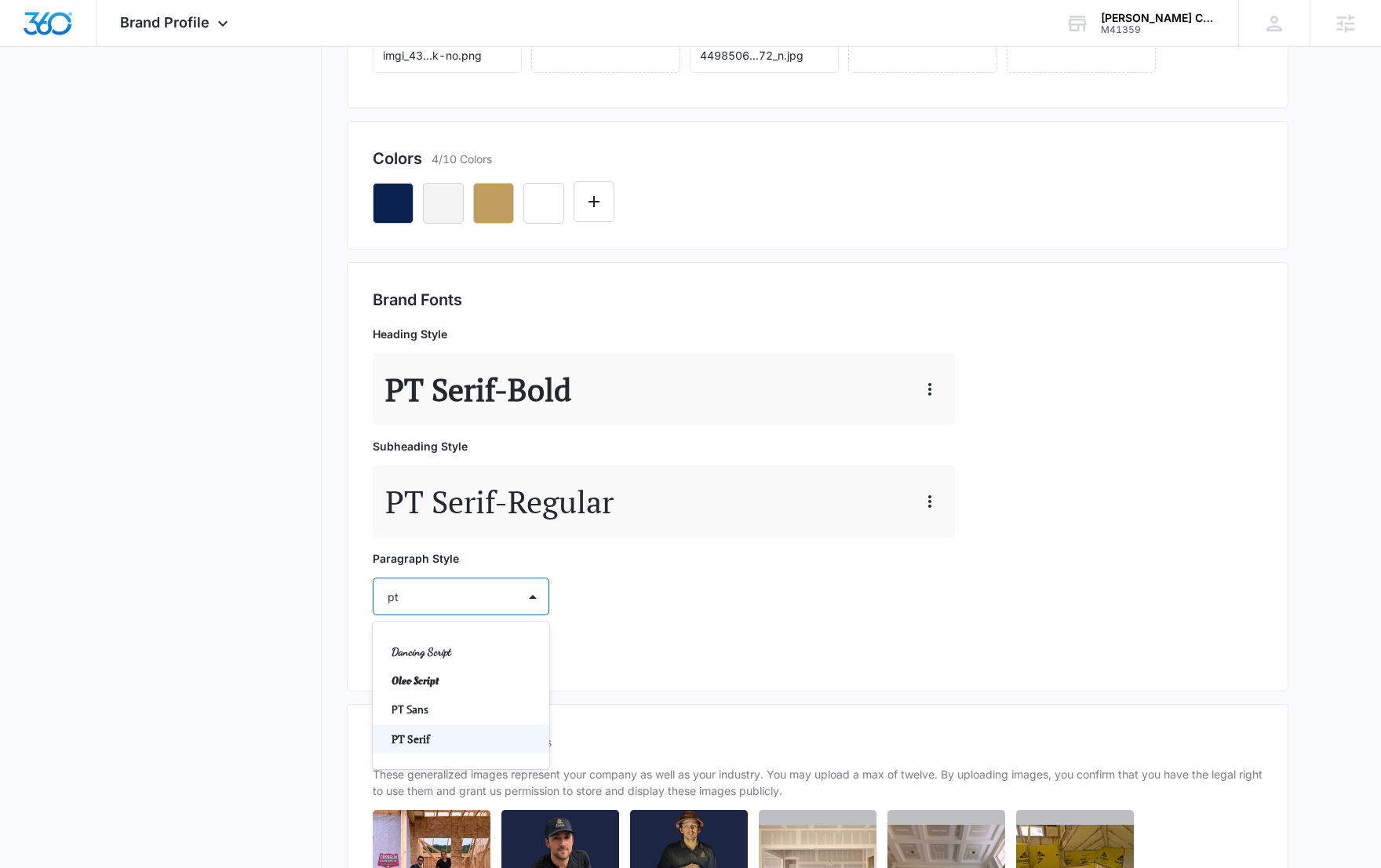
click at [453, 734] on p "PT Serif" at bounding box center [460, 739] width 136 height 17
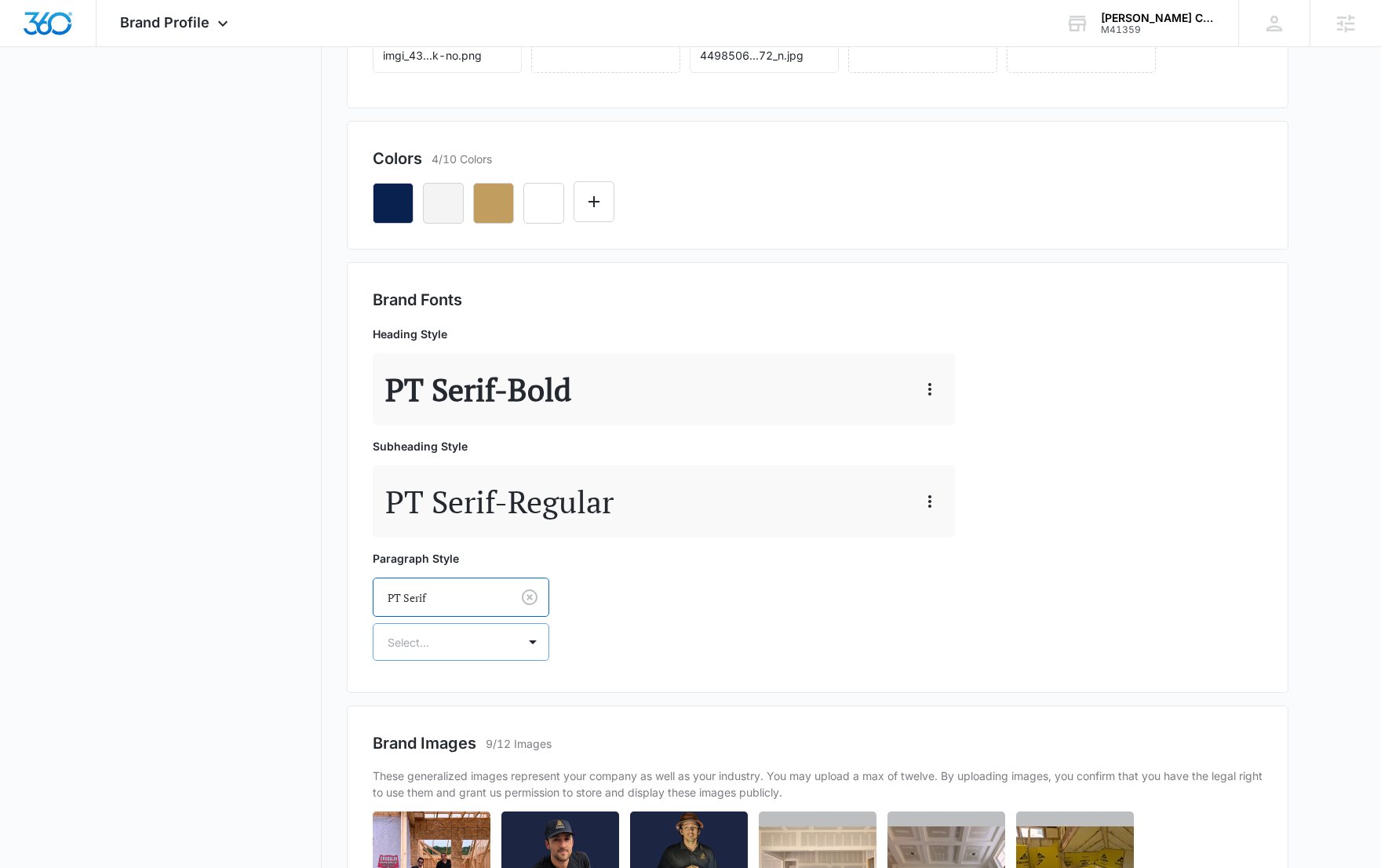
click at [468, 642] on div at bounding box center [442, 642] width 109 height 20
click at [460, 691] on p "Regular" at bounding box center [460, 697] width 136 height 17
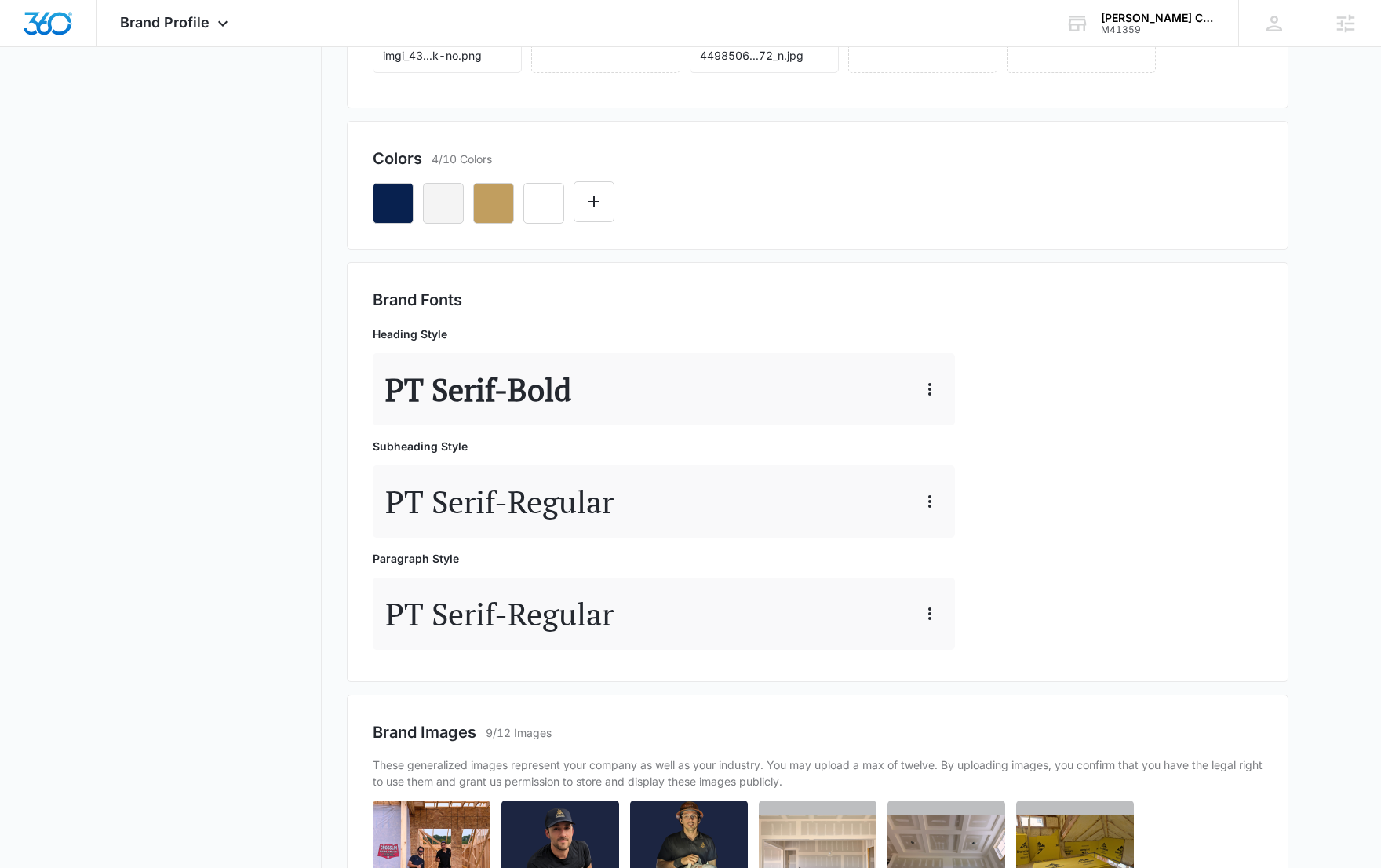
click at [203, 337] on nav "Brand Profile Getting Started Overview Brand Assets Objectives Platform Profile…" at bounding box center [207, 494] width 228 height 1495
click at [213, 350] on nav "Brand Profile Getting Started Overview Brand Assets Objectives Platform Profile…" at bounding box center [207, 494] width 228 height 1495
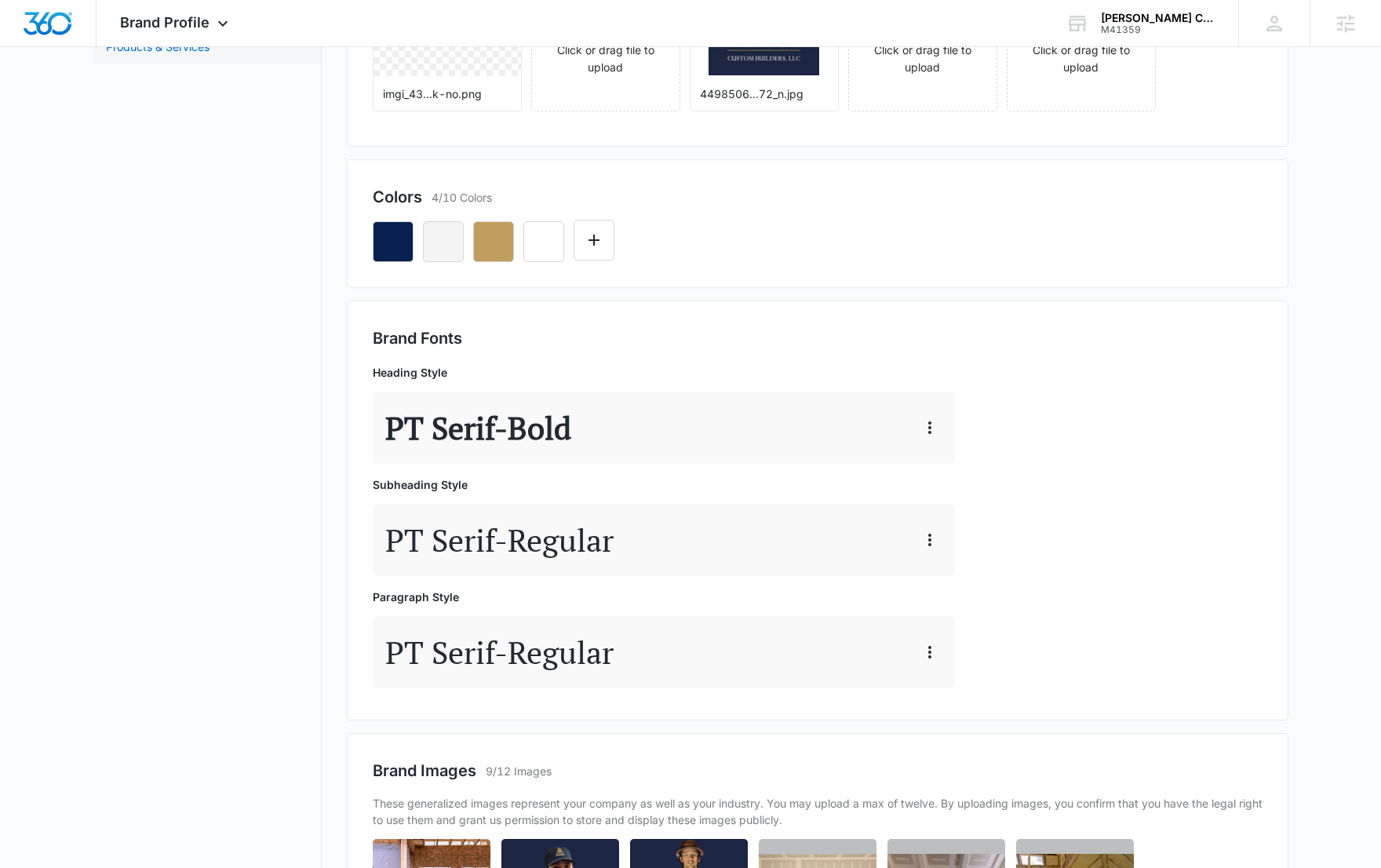
scroll to position [0, 0]
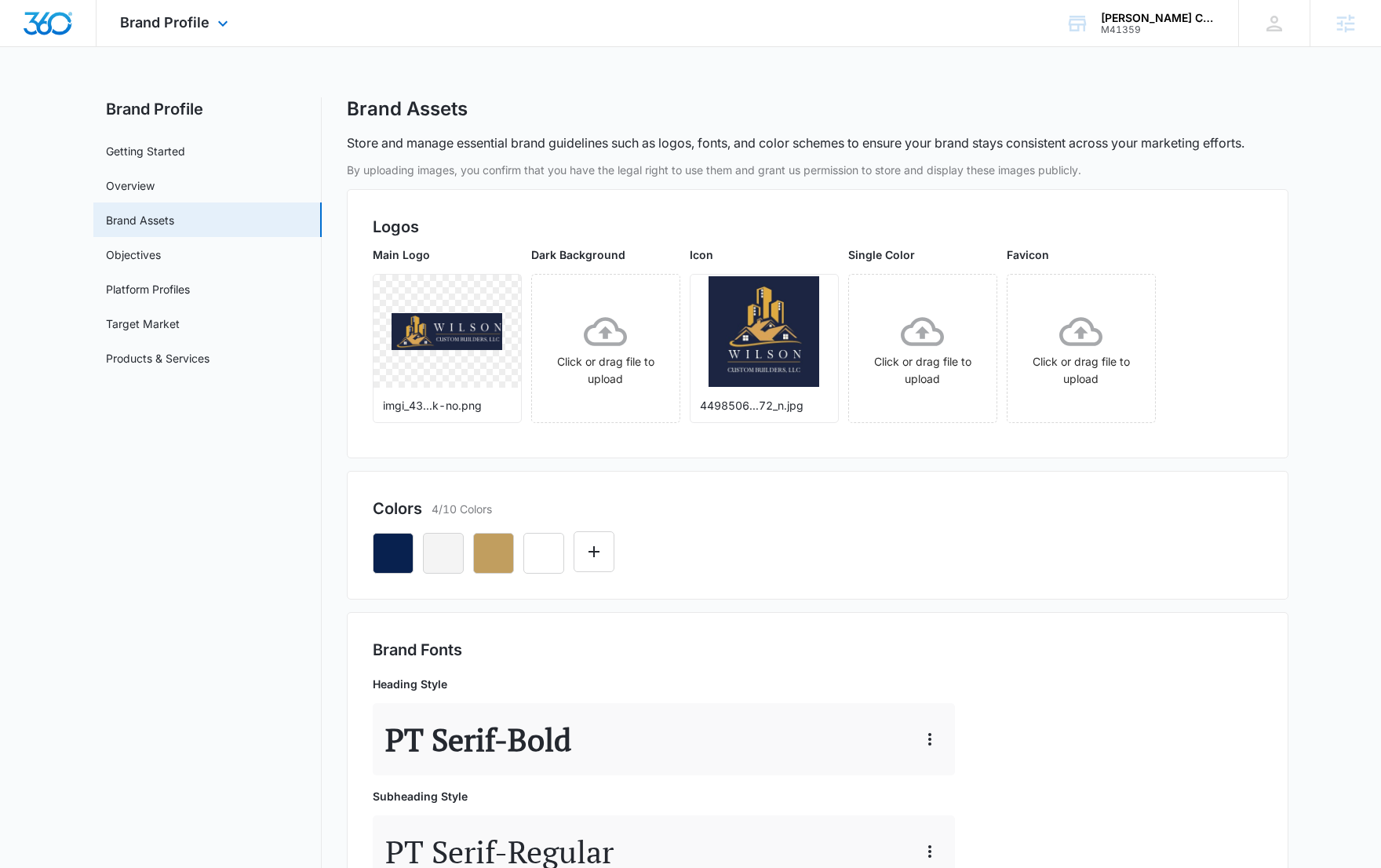
click at [34, 23] on img "Dashboard" at bounding box center [47, 23] width 50 height 23
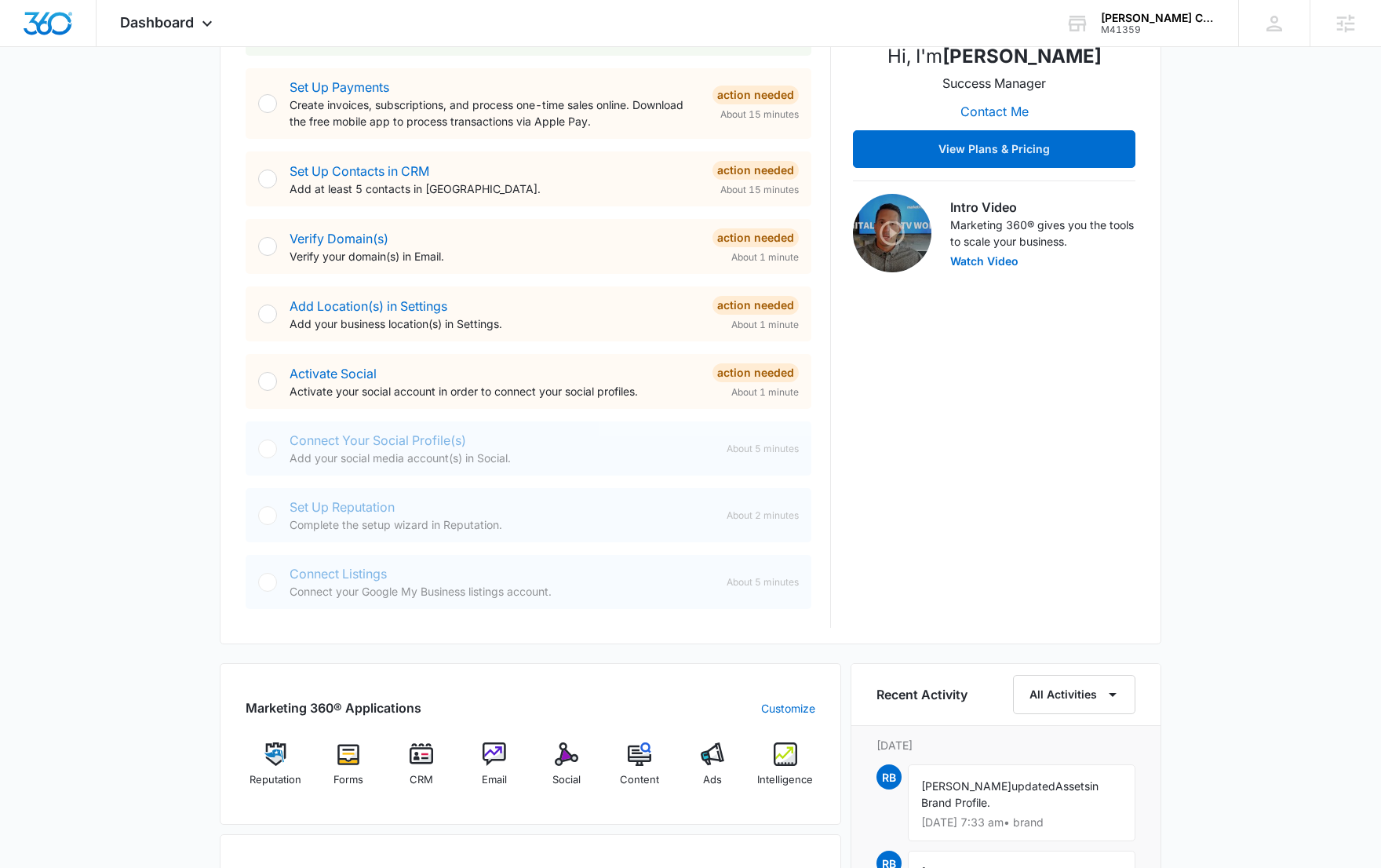
scroll to position [371, 0]
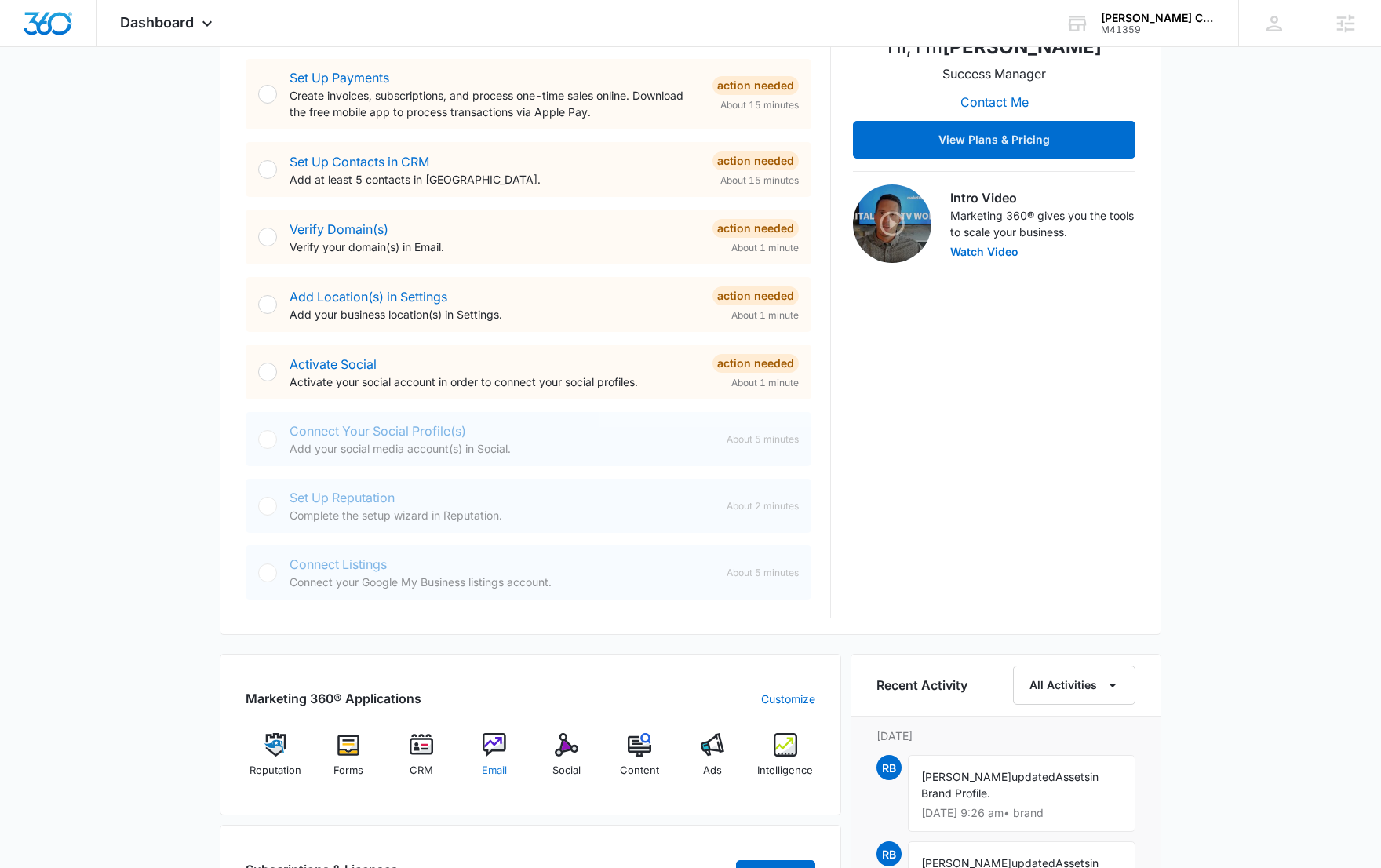
click at [489, 733] on img at bounding box center [494, 744] width 23 height 23
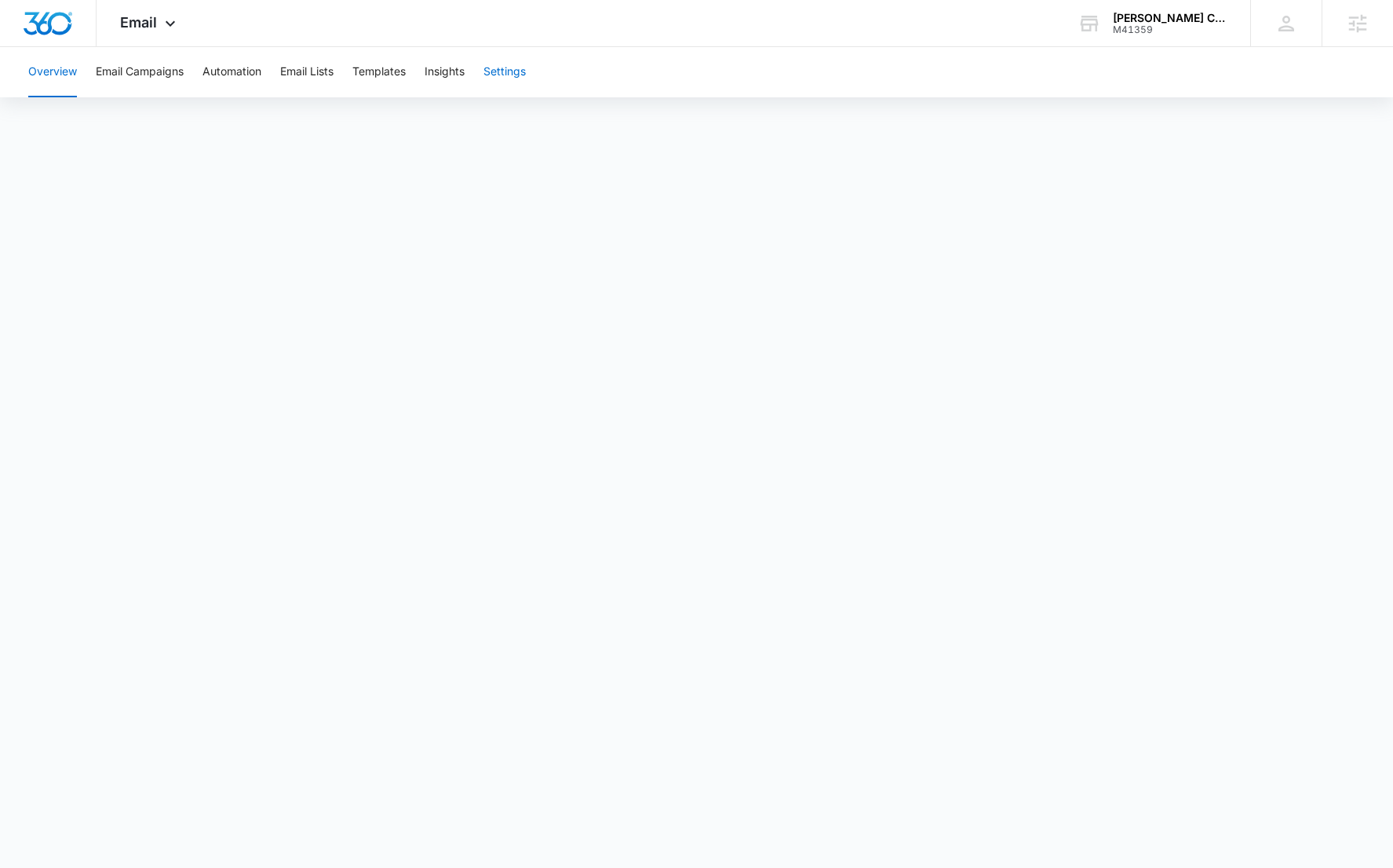
click at [502, 76] on button "Settings" at bounding box center [504, 73] width 43 height 50
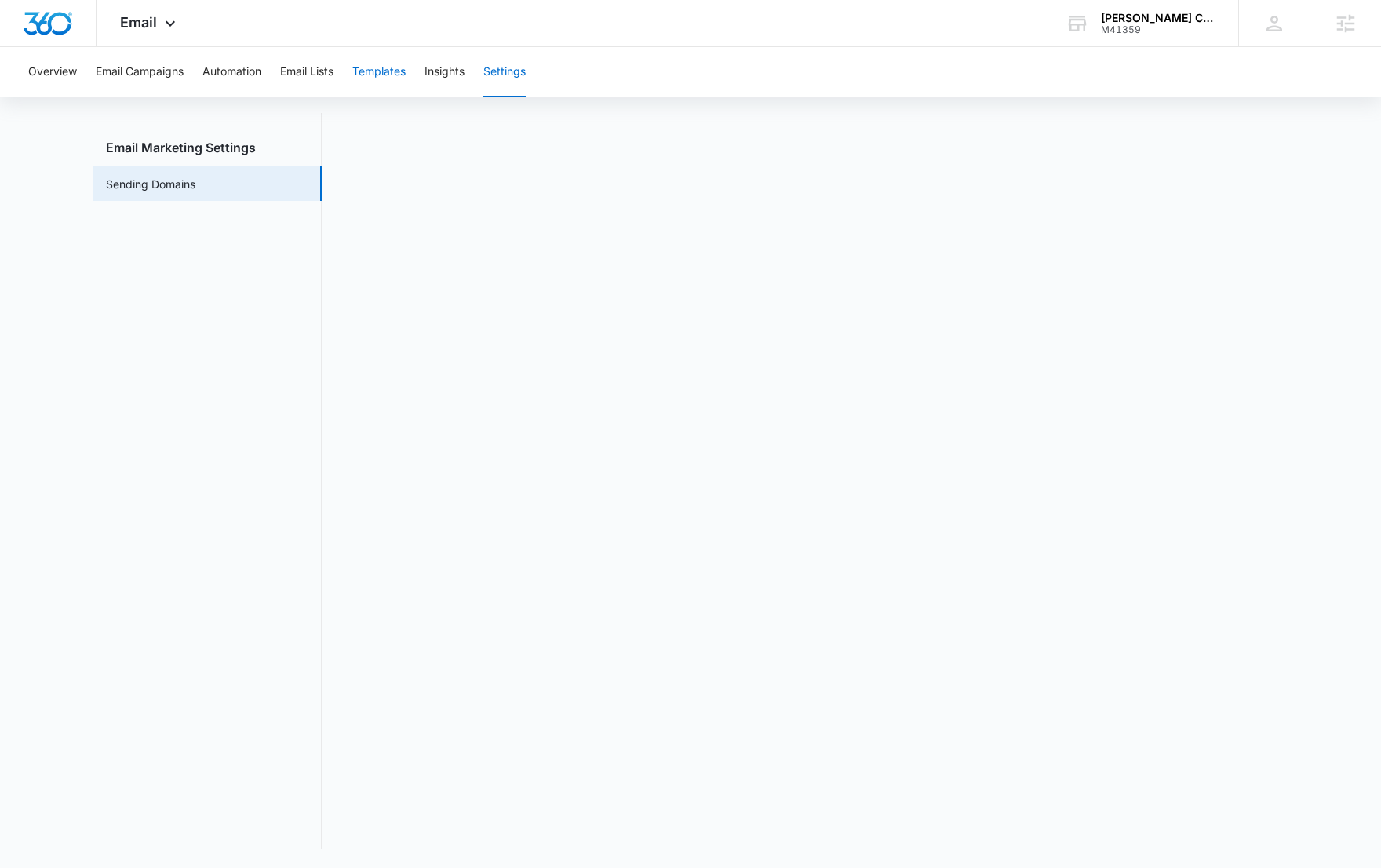
click at [378, 77] on button "Templates" at bounding box center [379, 73] width 53 height 50
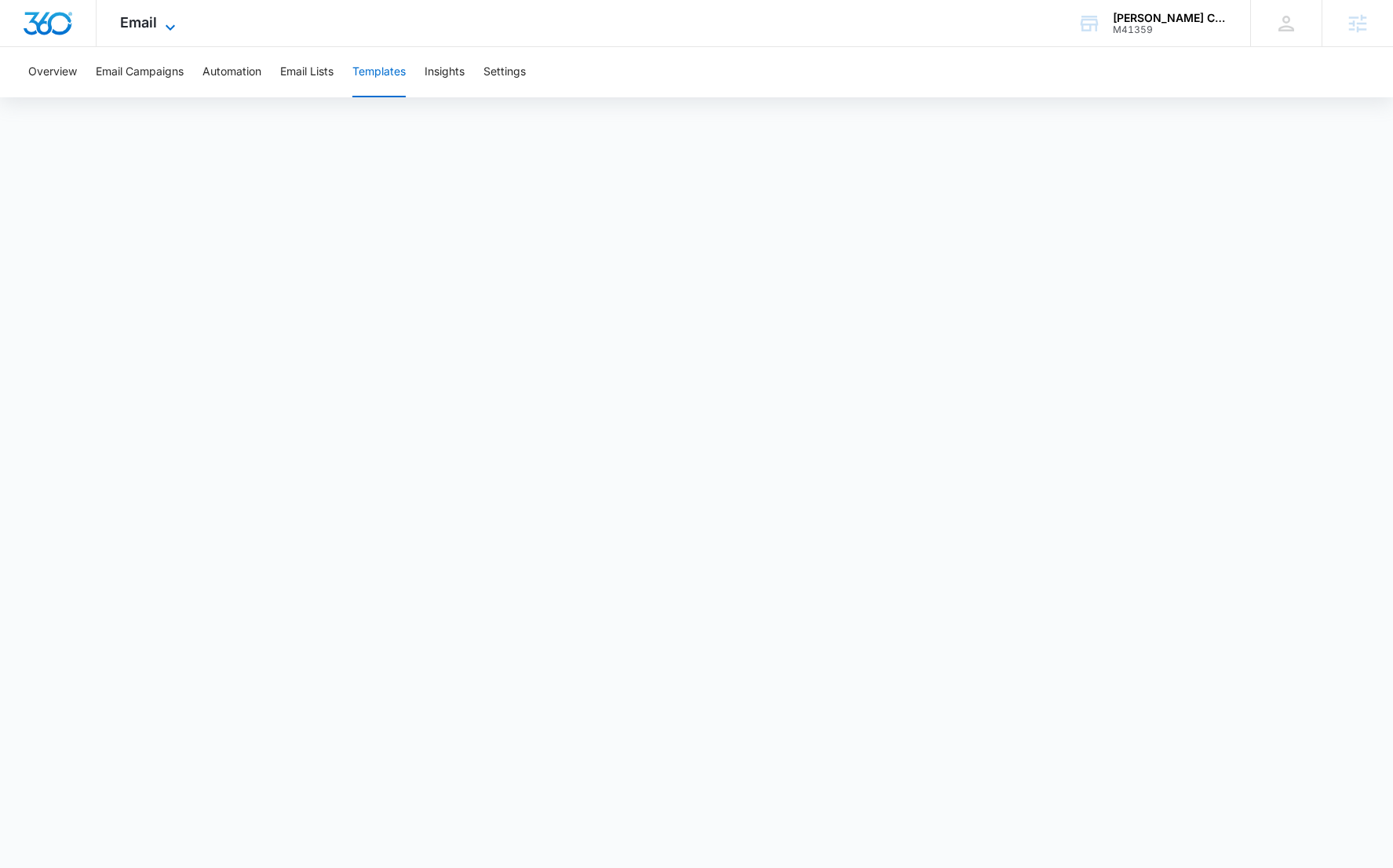
click at [141, 22] on span "Email" at bounding box center [139, 22] width 37 height 17
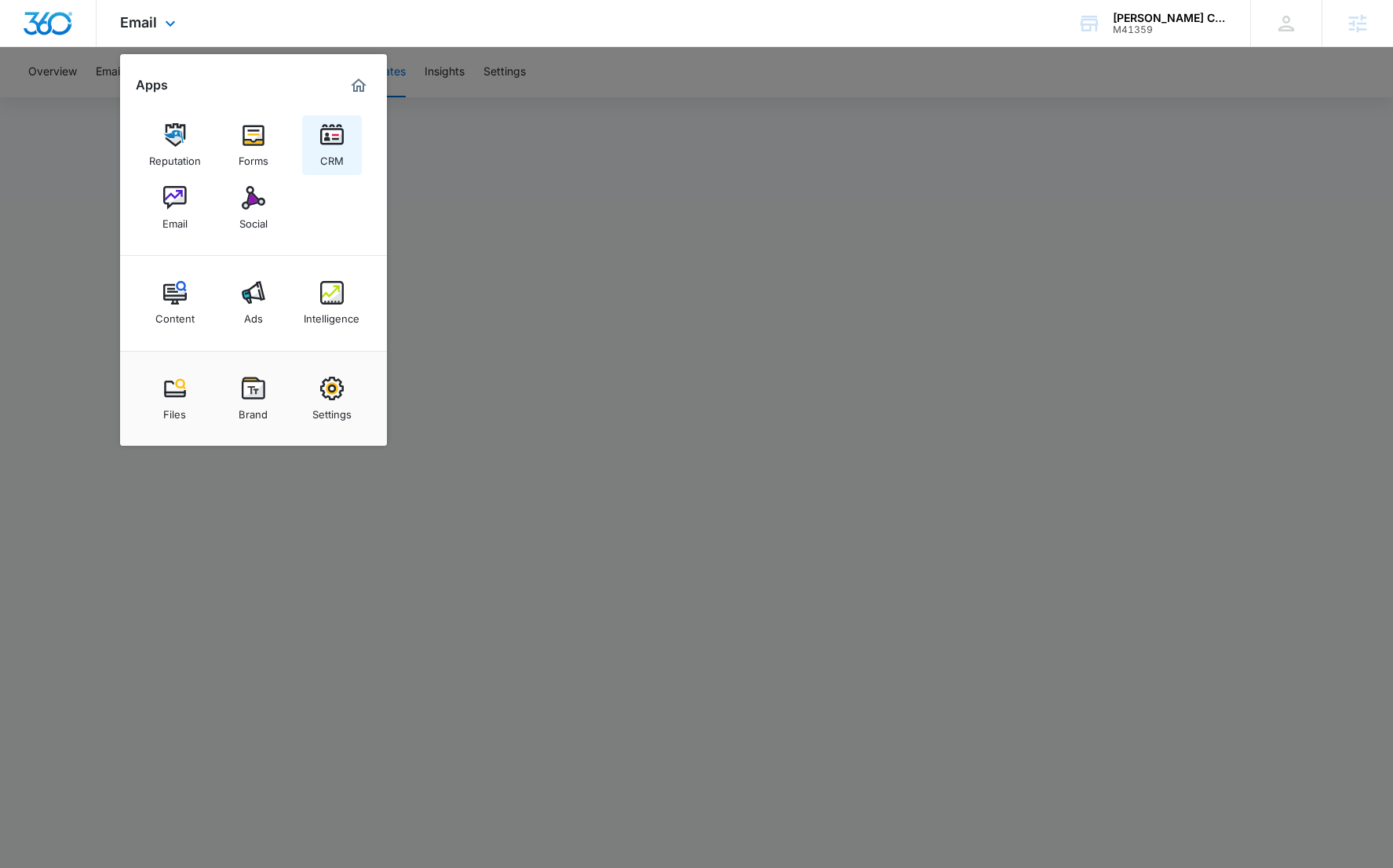
click at [333, 153] on div "CRM" at bounding box center [331, 157] width 23 height 20
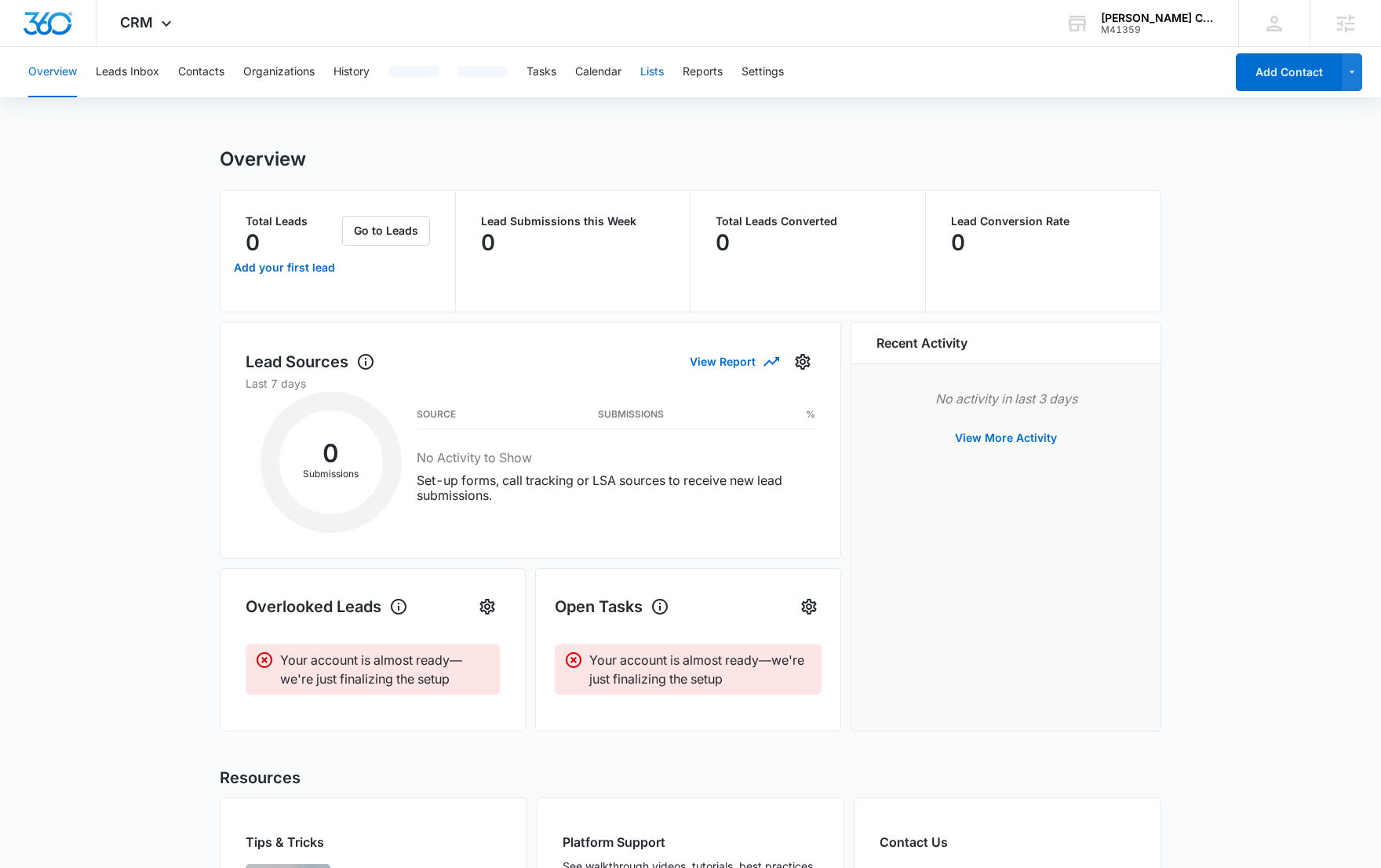
click at [653, 74] on button "Lists" at bounding box center [651, 73] width 23 height 50
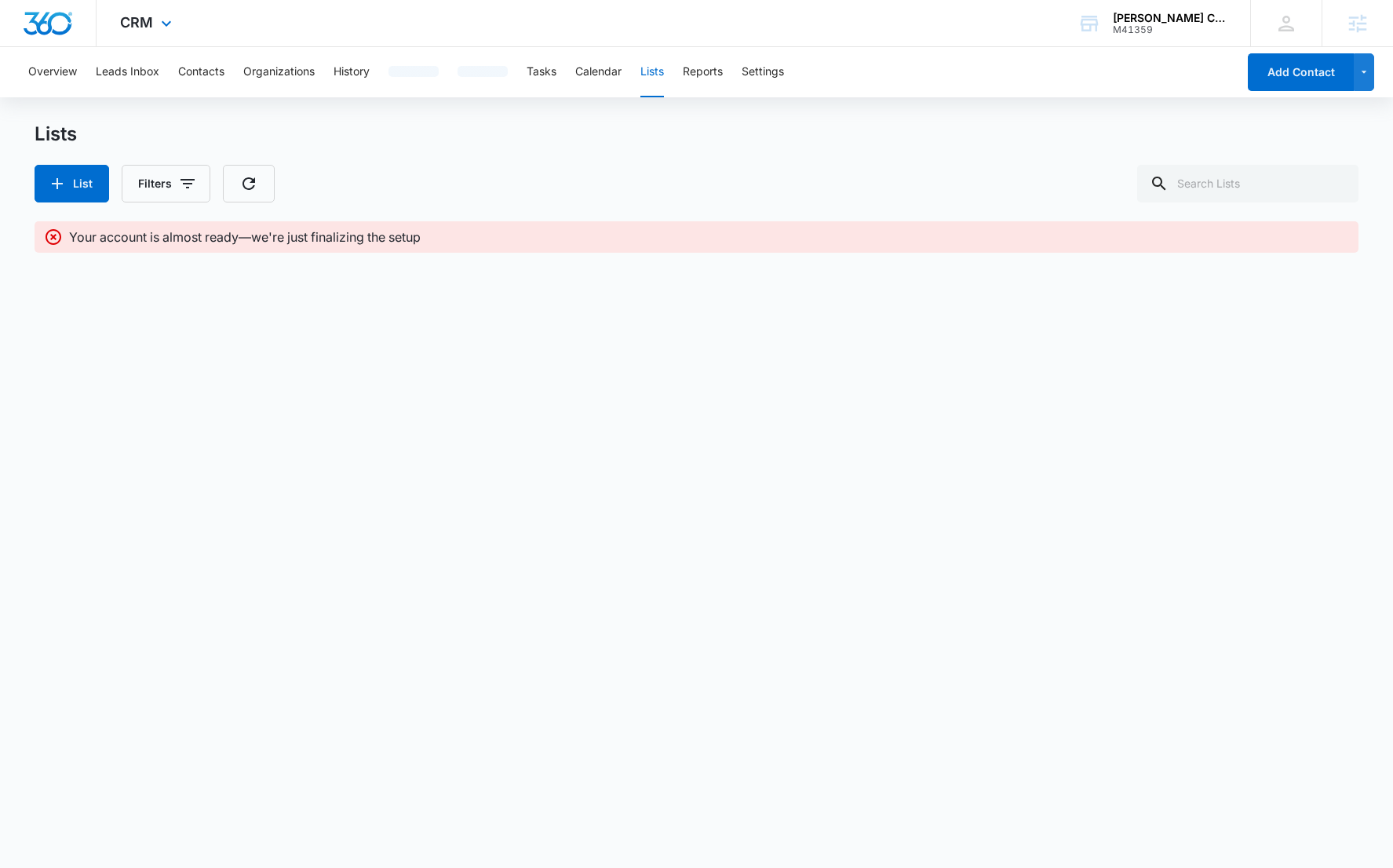
click at [58, 30] on img "Dashboard" at bounding box center [47, 23] width 50 height 23
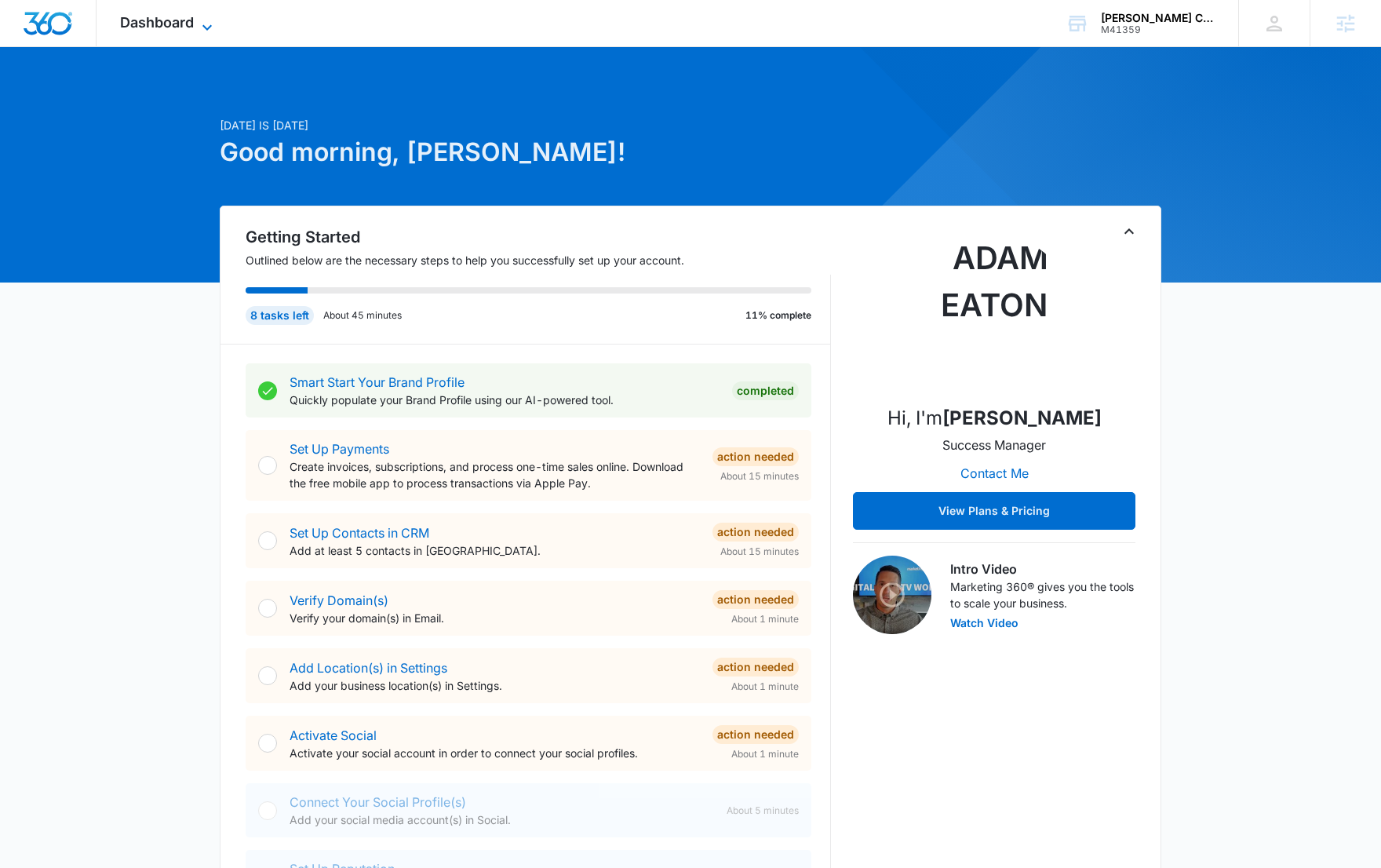
click at [167, 26] on span "Dashboard" at bounding box center [156, 22] width 74 height 17
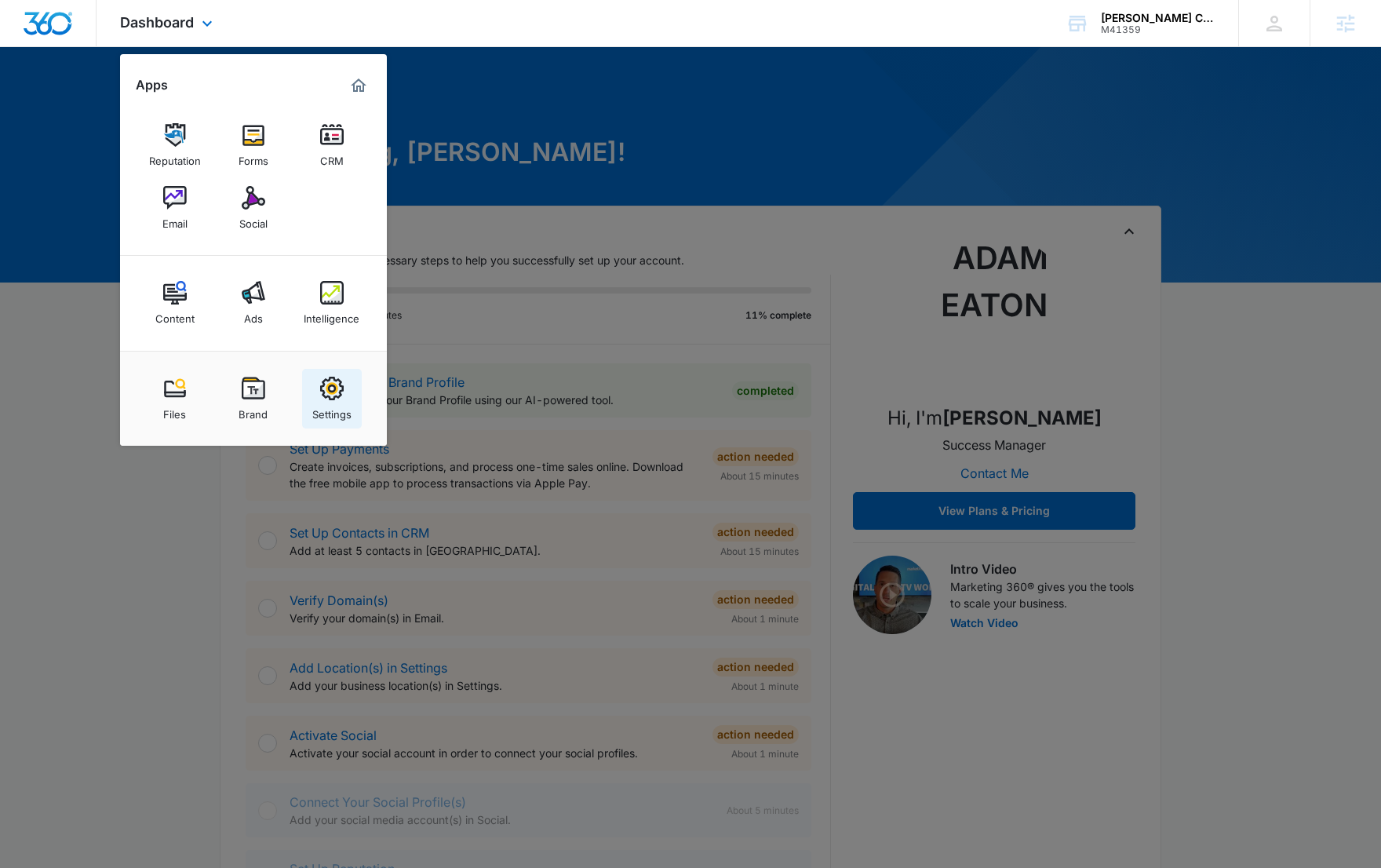
click at [333, 387] on img at bounding box center [331, 388] width 23 height 23
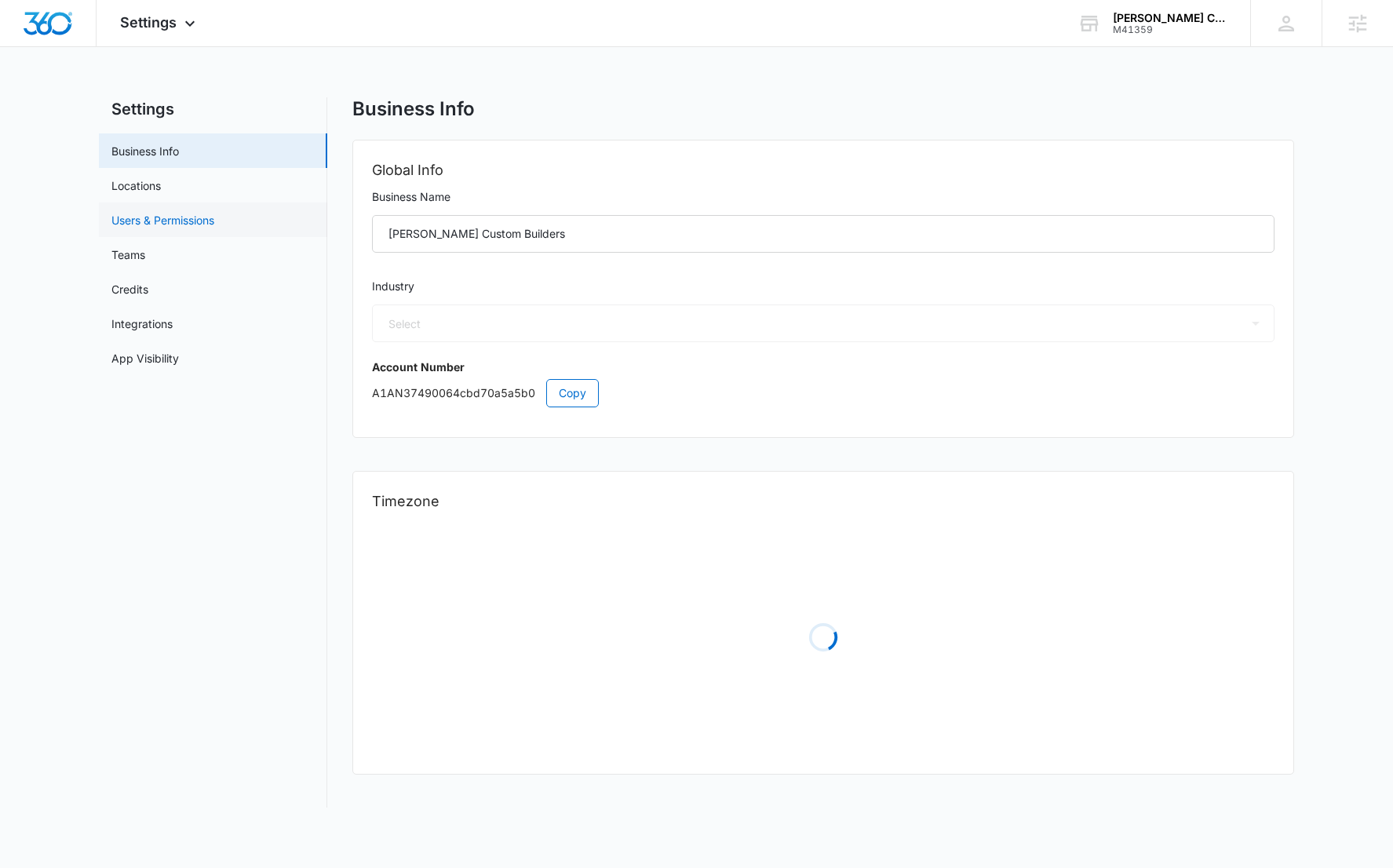
select select "52"
select select "US"
select select "America/[GEOGRAPHIC_DATA]"
click at [194, 224] on link "Users & Permissions" at bounding box center [163, 220] width 102 height 17
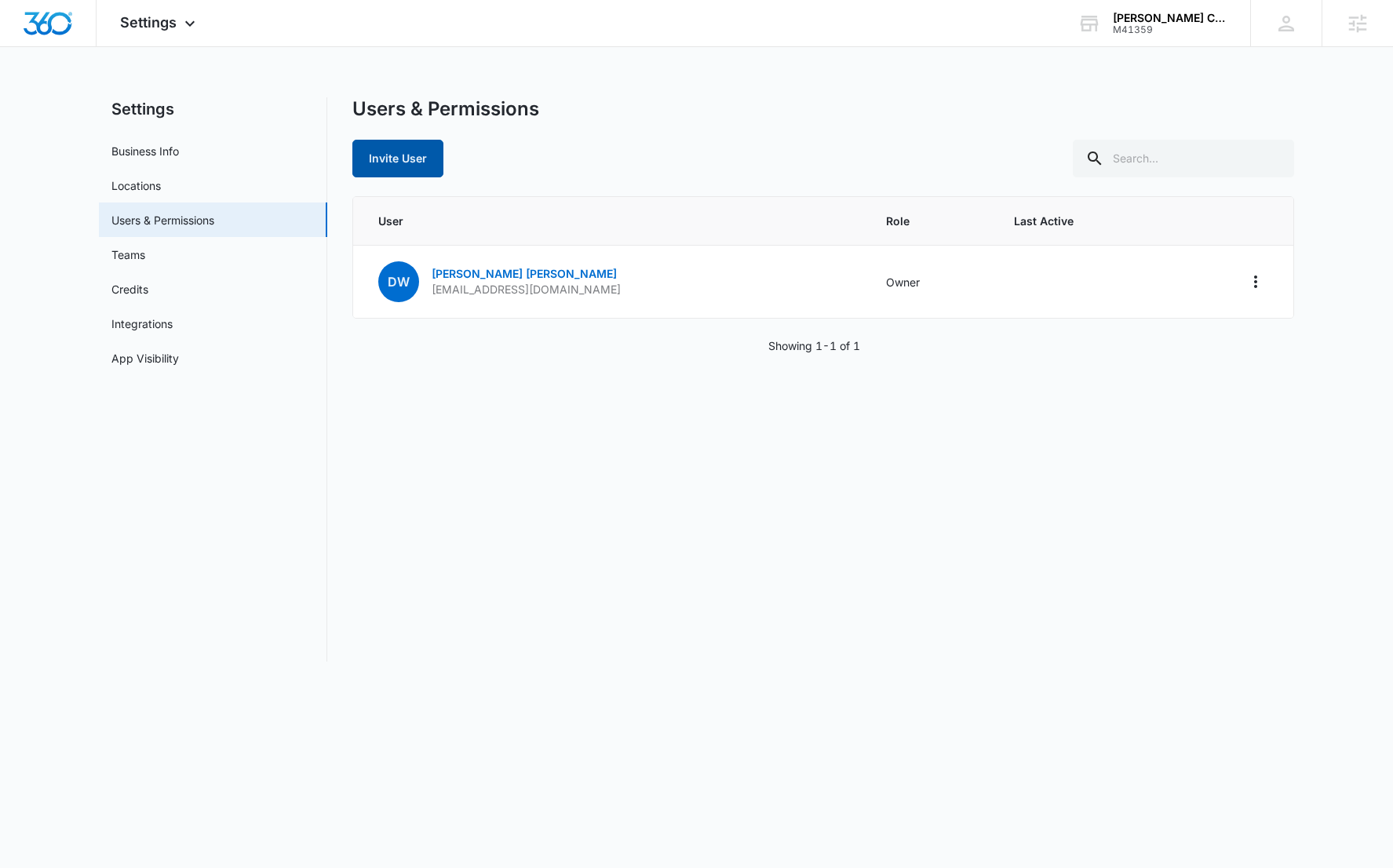
click at [382, 167] on button "Invite User" at bounding box center [398, 158] width 91 height 37
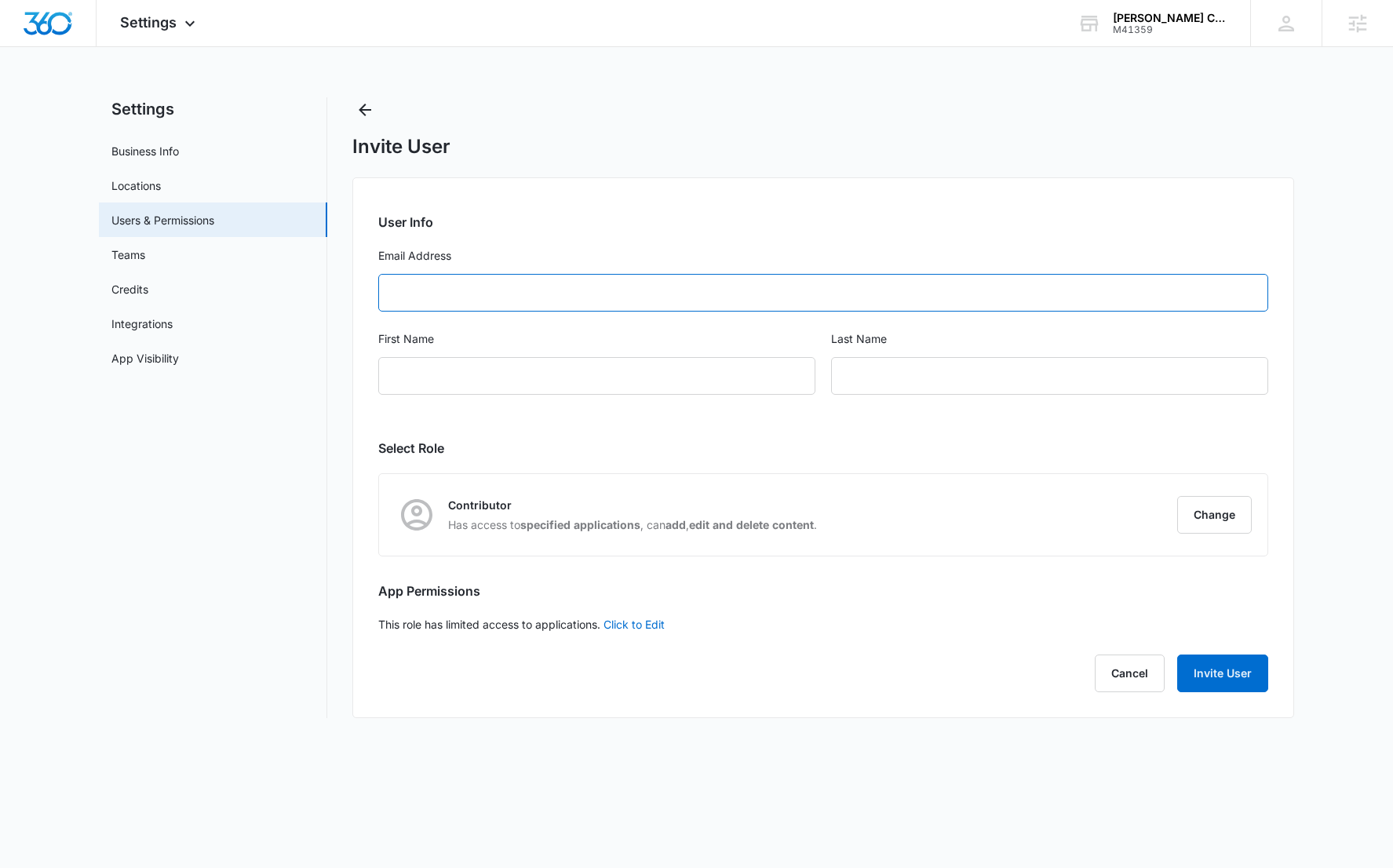
click at [493, 300] on input "Email Address" at bounding box center [823, 292] width 890 height 37
paste input "[EMAIL_ADDRESS][DOMAIN_NAME]"
type input "[EMAIL_ADDRESS][DOMAIN_NAME]"
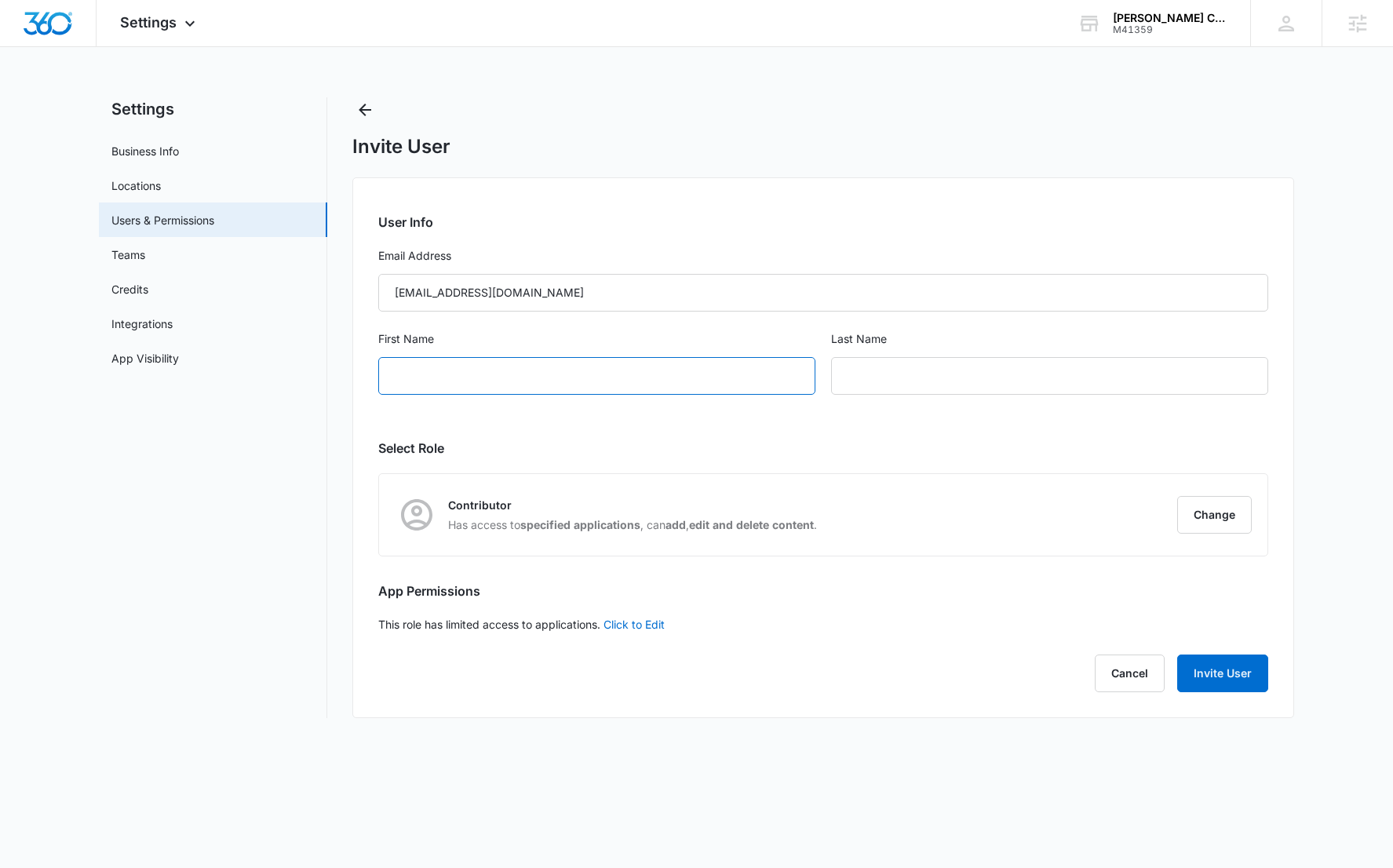
click at [518, 373] on input "First Name" at bounding box center [596, 376] width 437 height 37
type input "W"
type input "Management"
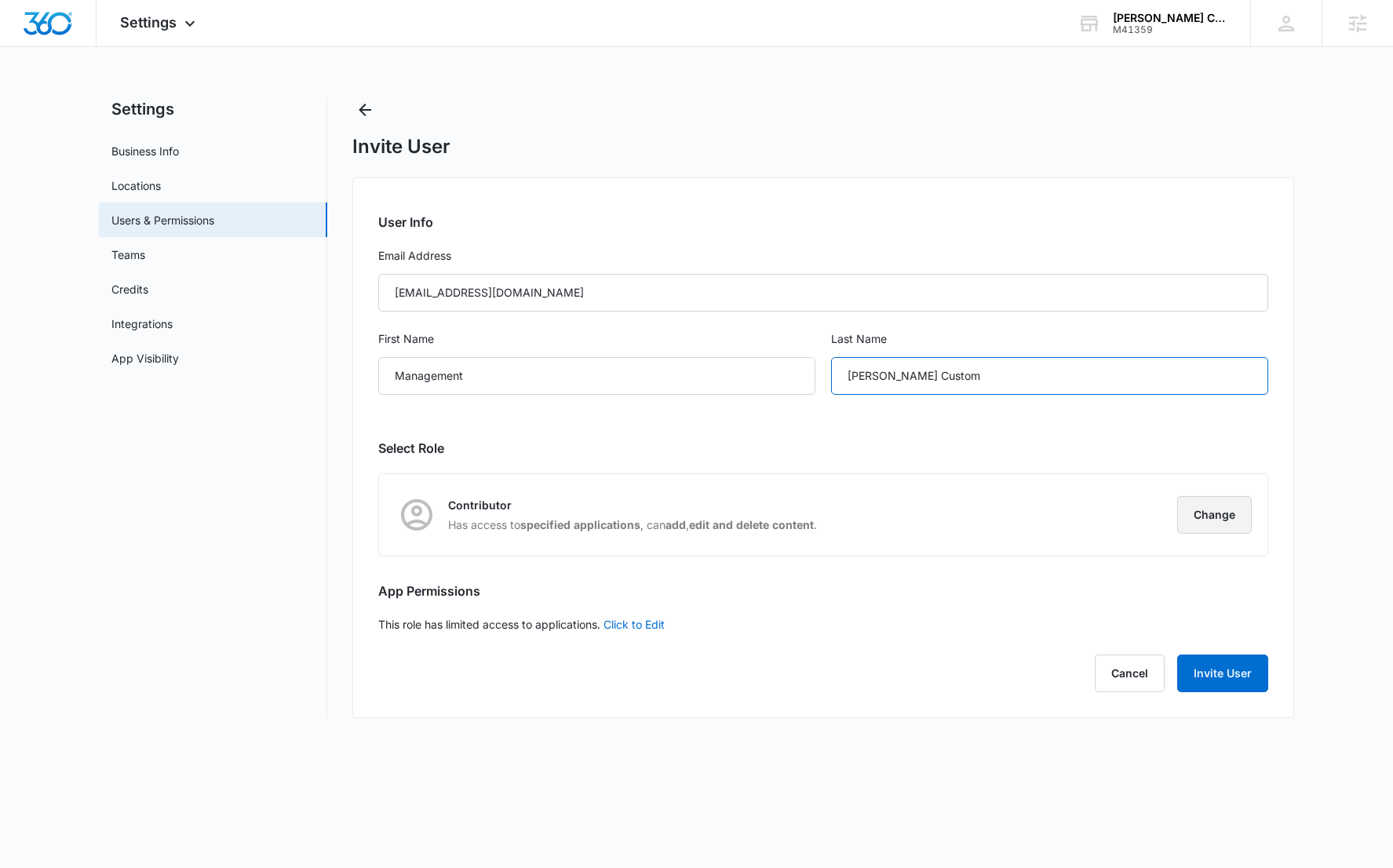
type input "[PERSON_NAME] Custom"
click at [1177, 527] on button "Change" at bounding box center [1214, 514] width 74 height 37
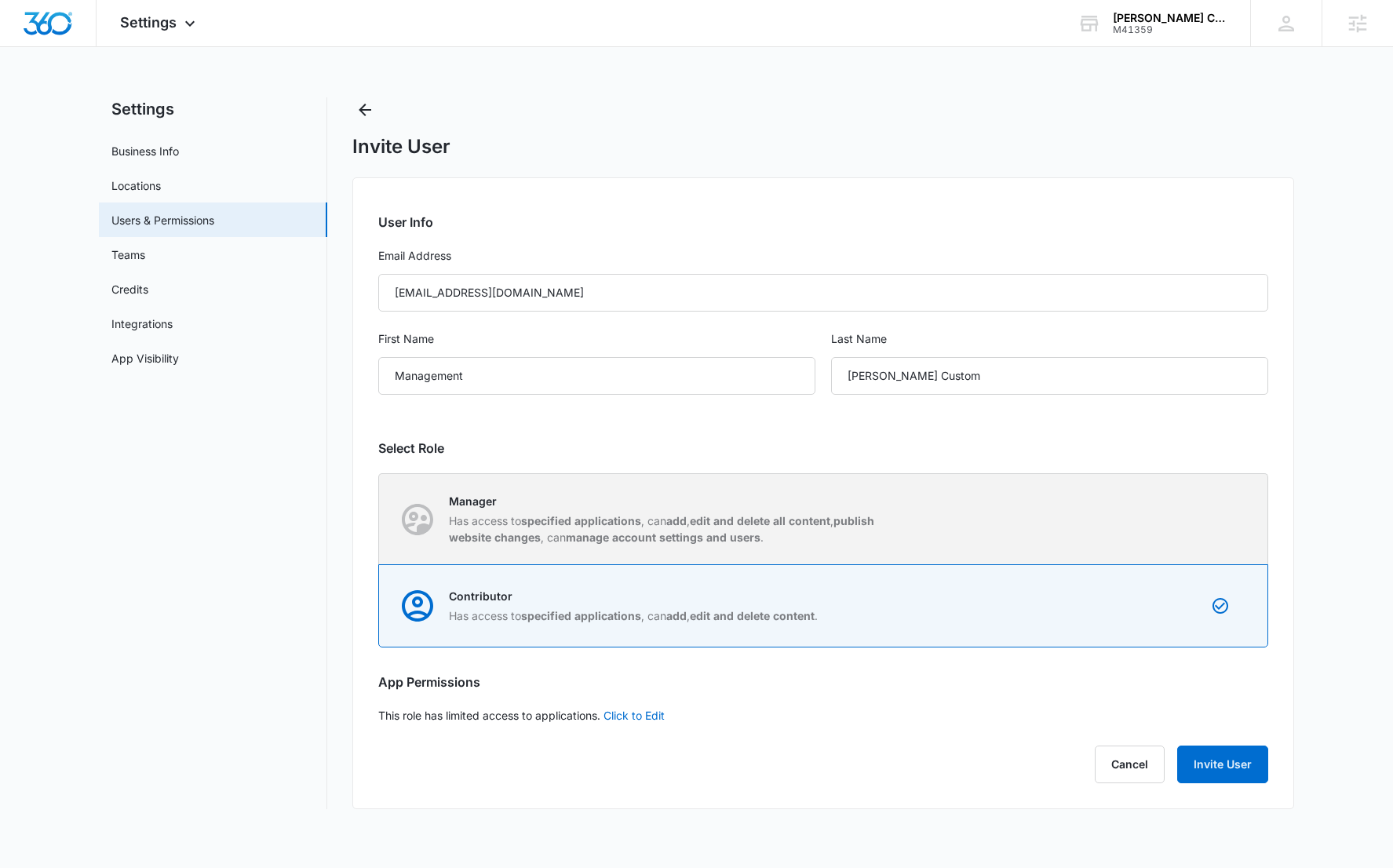
click at [1187, 523] on div "Manager Has access to specified applications , can add , edit and delete all co…" at bounding box center [824, 518] width 888 height 90
click at [380, 519] on input "Manager Has access to specified applications , can add , edit and delete all co…" at bounding box center [379, 518] width 1 height 1
radio input "true"
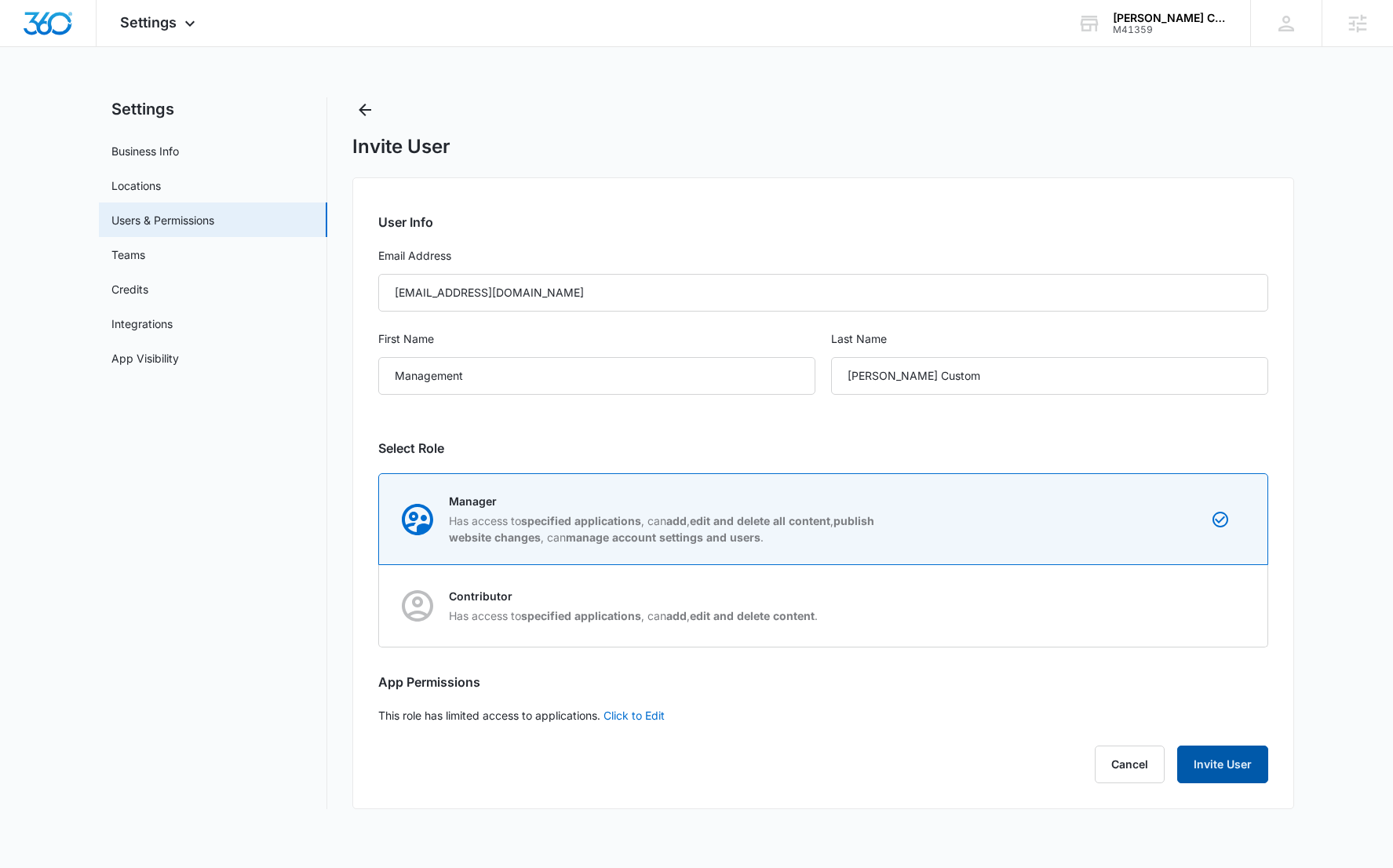
click at [1246, 768] on button "Invite User" at bounding box center [1223, 764] width 91 height 37
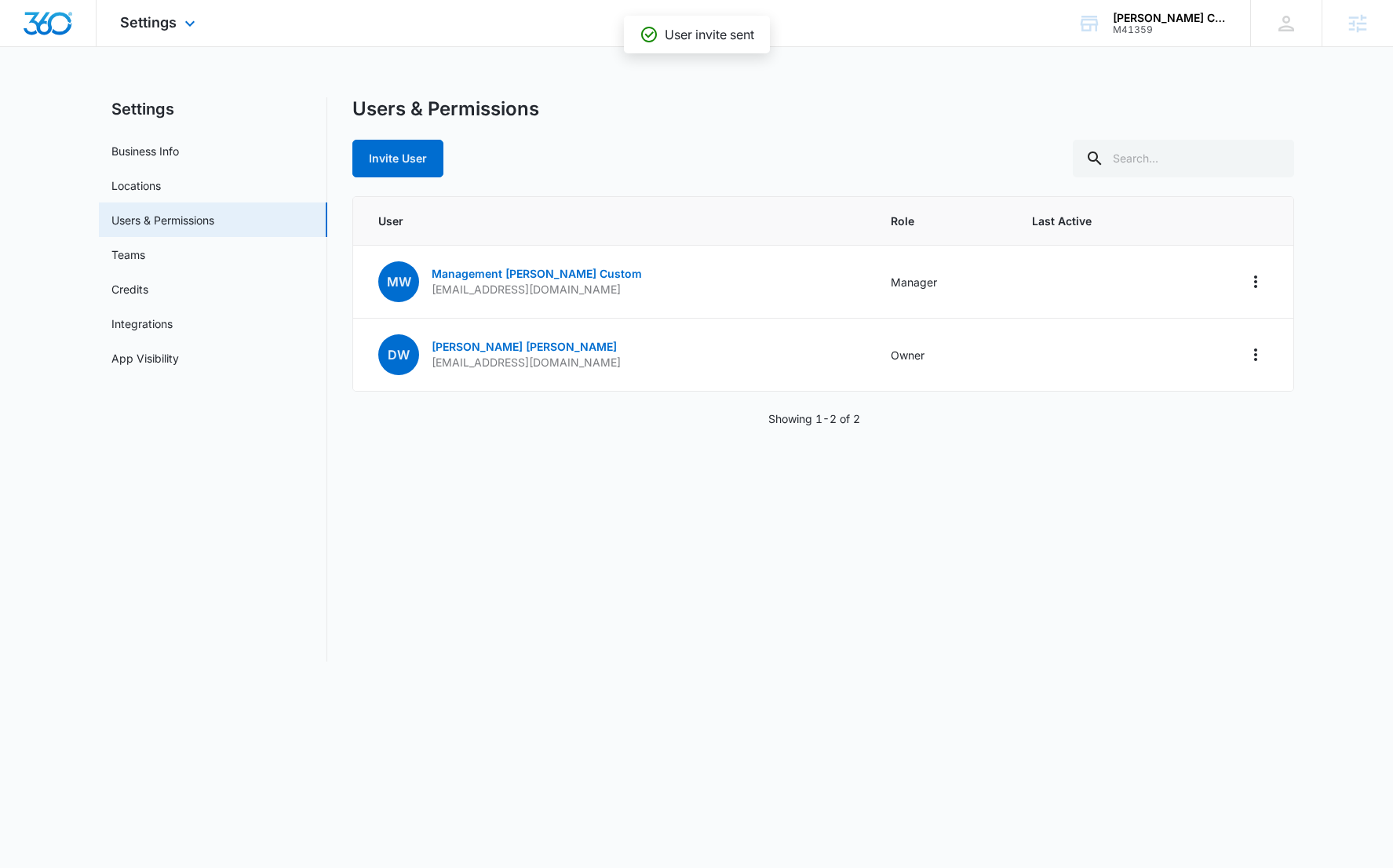
click at [43, 23] on img "Dashboard" at bounding box center [47, 23] width 50 height 23
